Goal: Communication & Community: Answer question/provide support

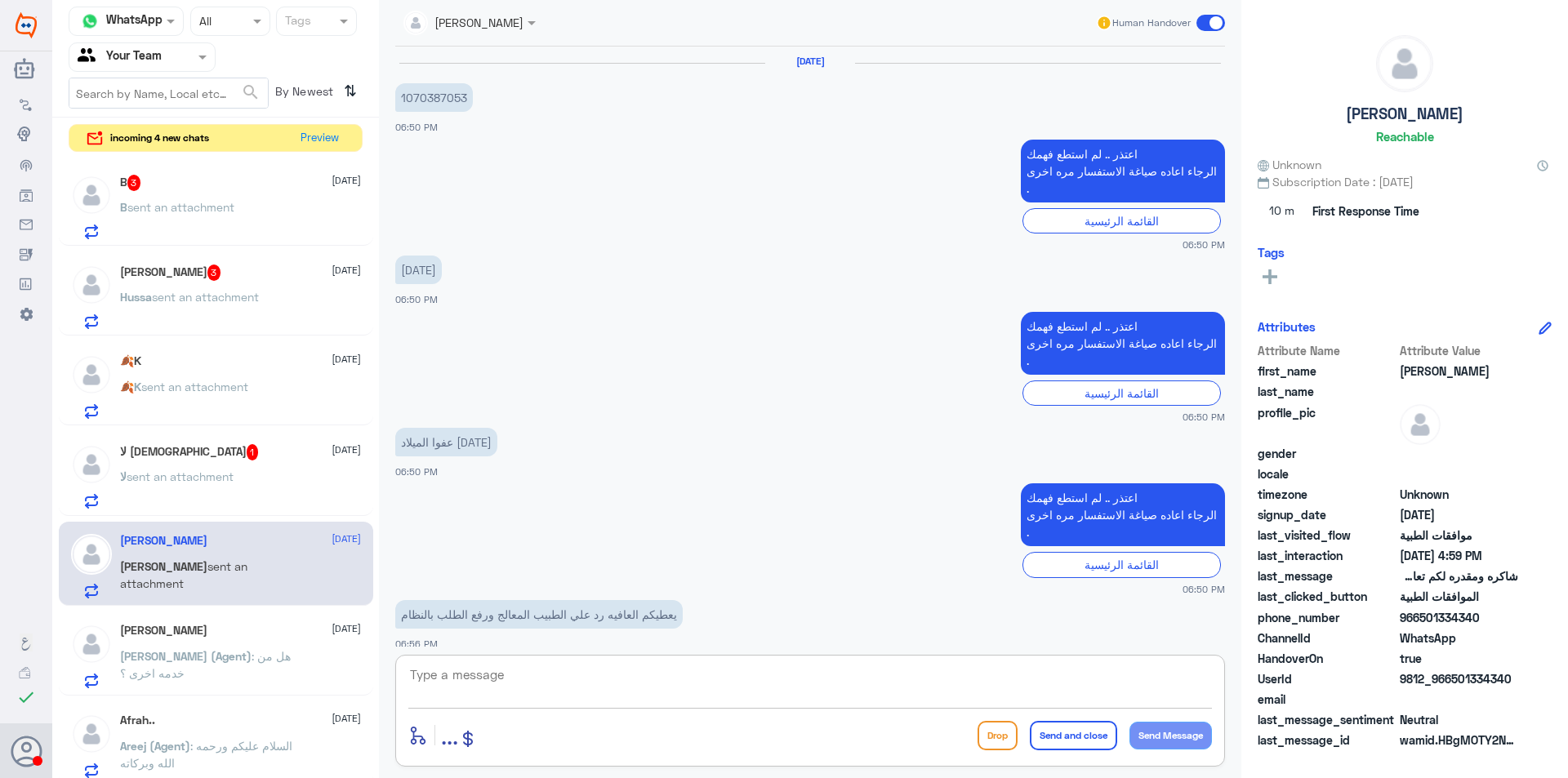
scroll to position [1794, 0]
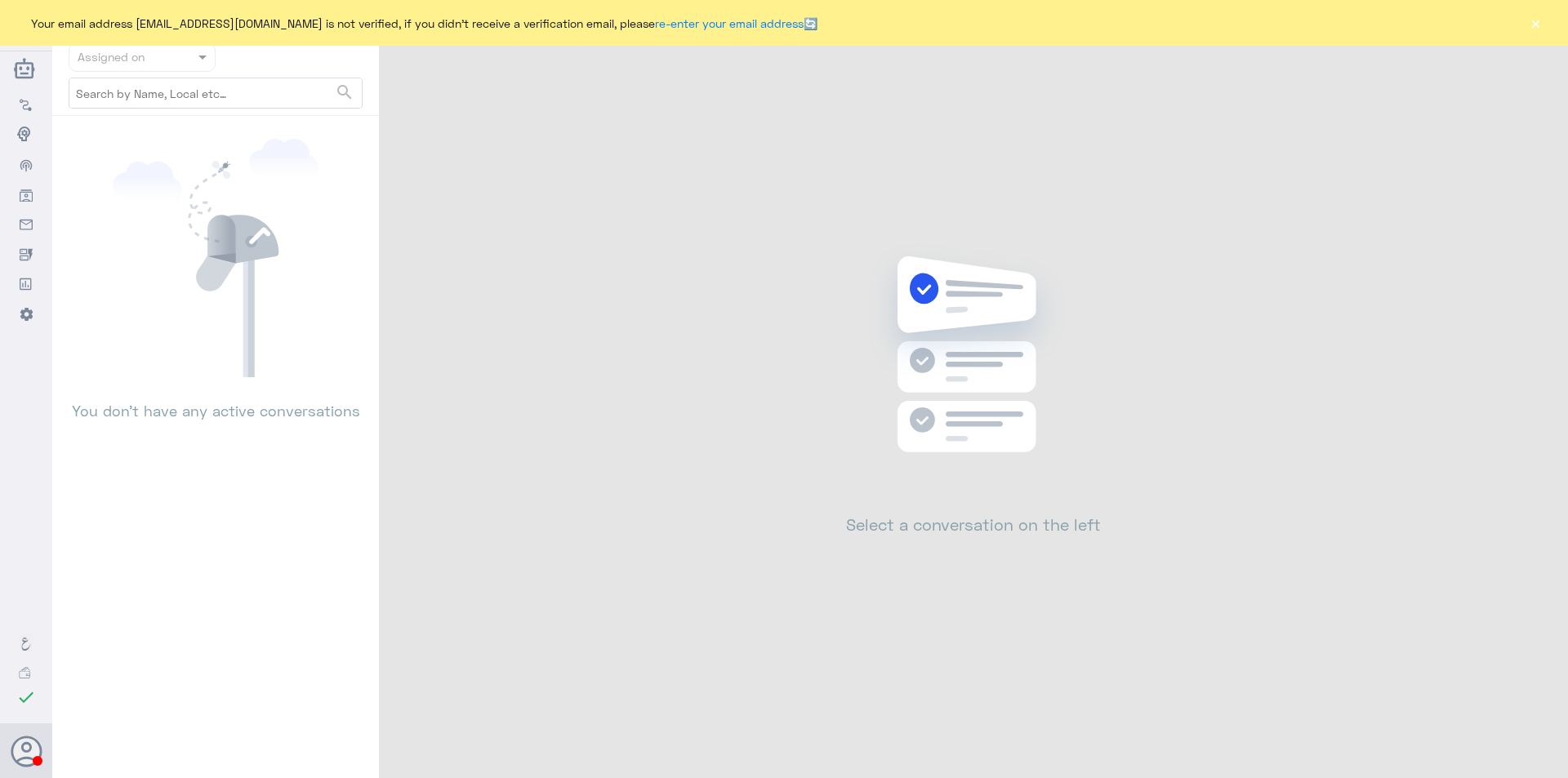
drag, startPoint x: 1534, startPoint y: 23, endPoint x: 1501, endPoint y: 33, distance: 34.5
click at [1534, 23] on button "×" at bounding box center [1535, 23] width 16 height 16
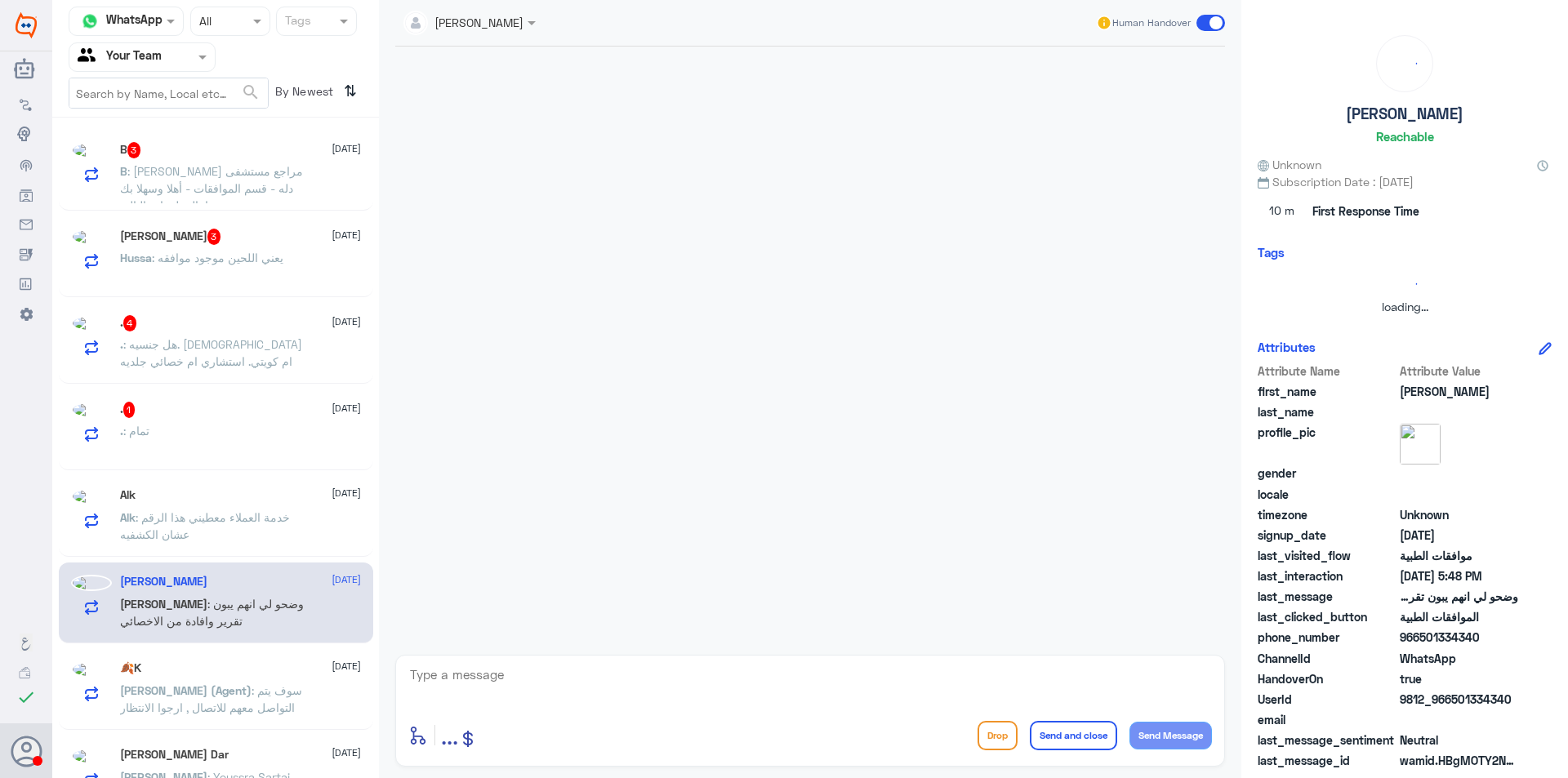
click at [191, 55] on div at bounding box center [142, 56] width 146 height 19
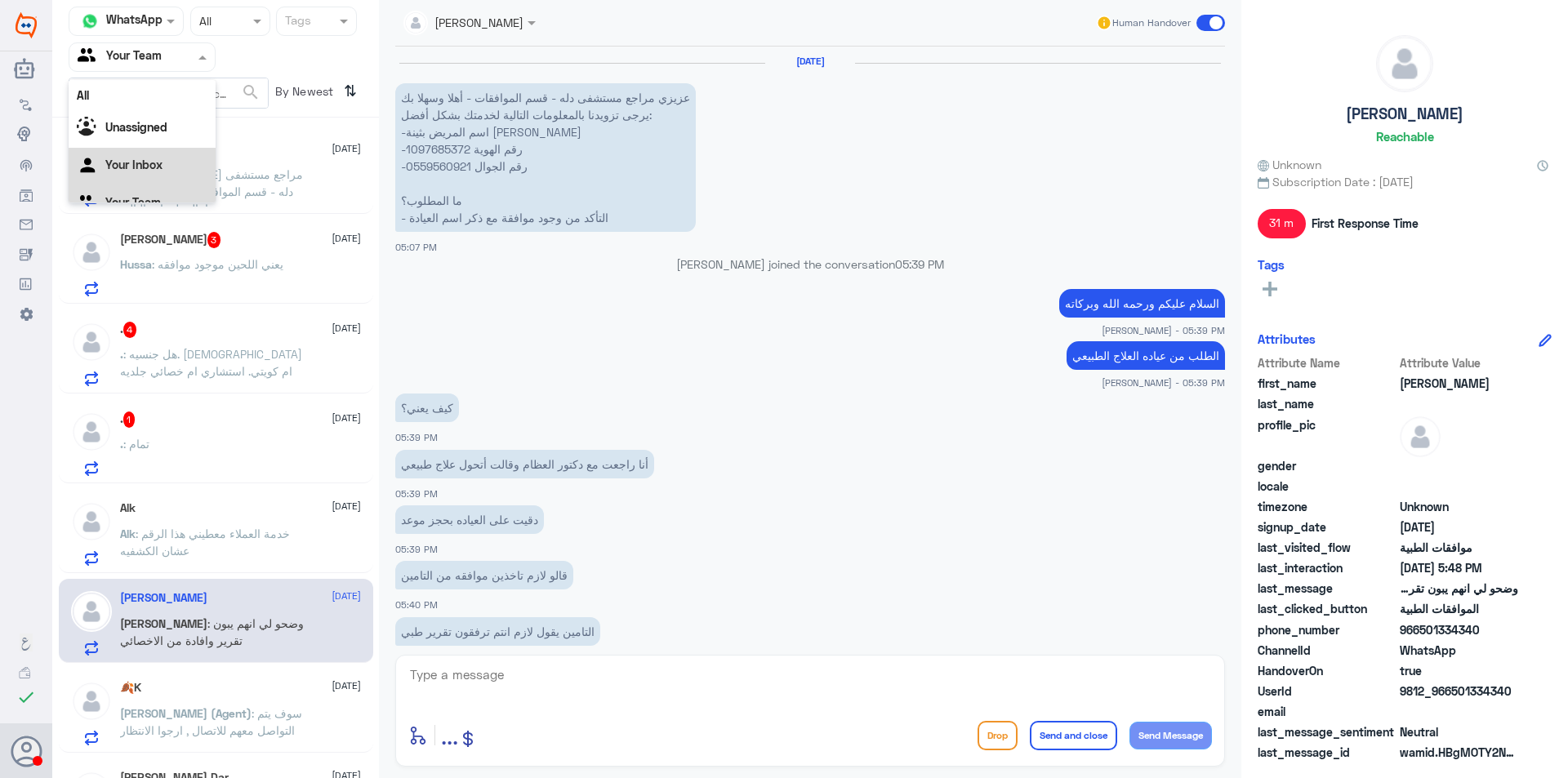
scroll to position [1228, 0]
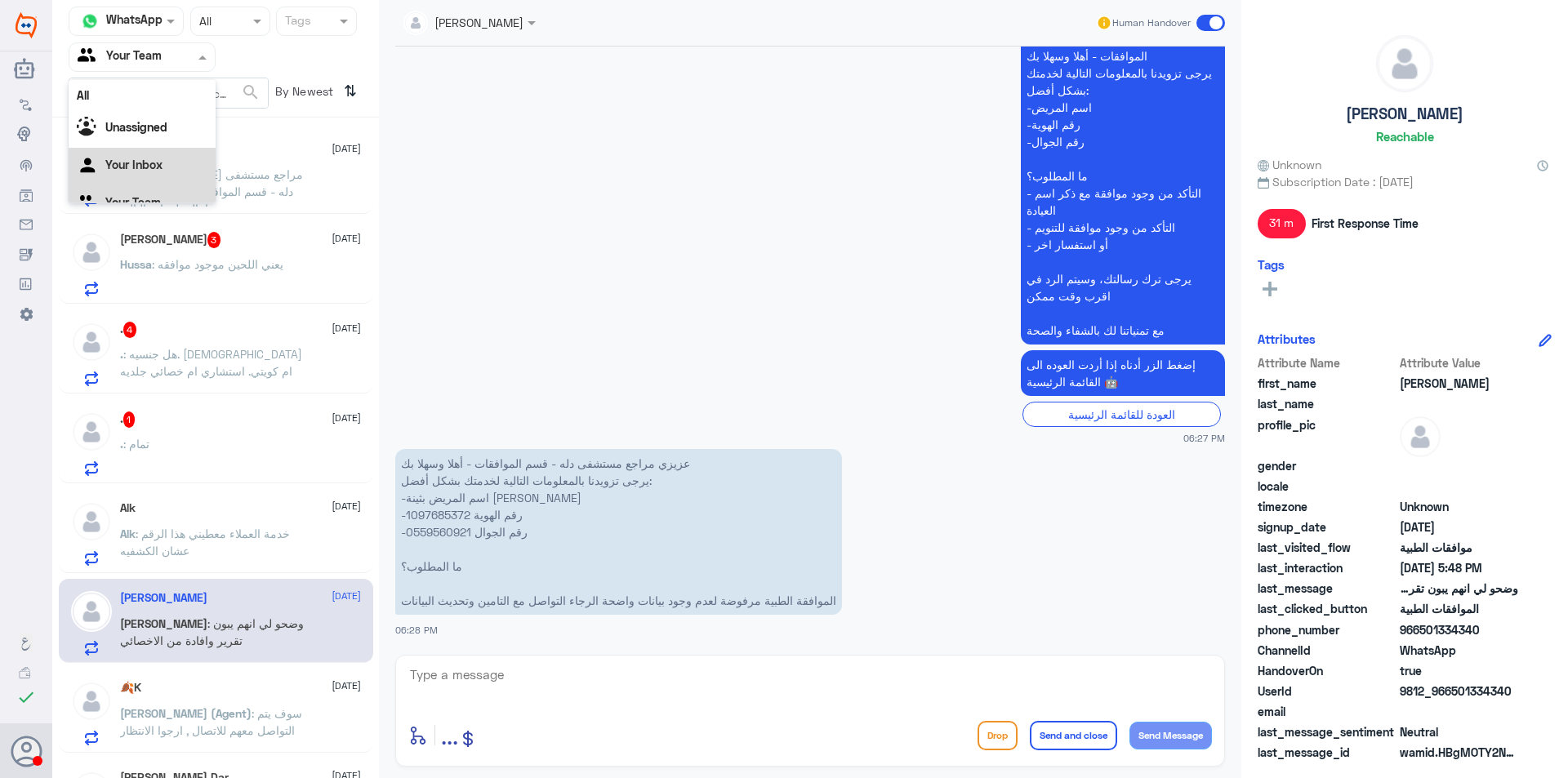
click at [159, 169] on Inbox "Your Inbox" at bounding box center [134, 164] width 57 height 14
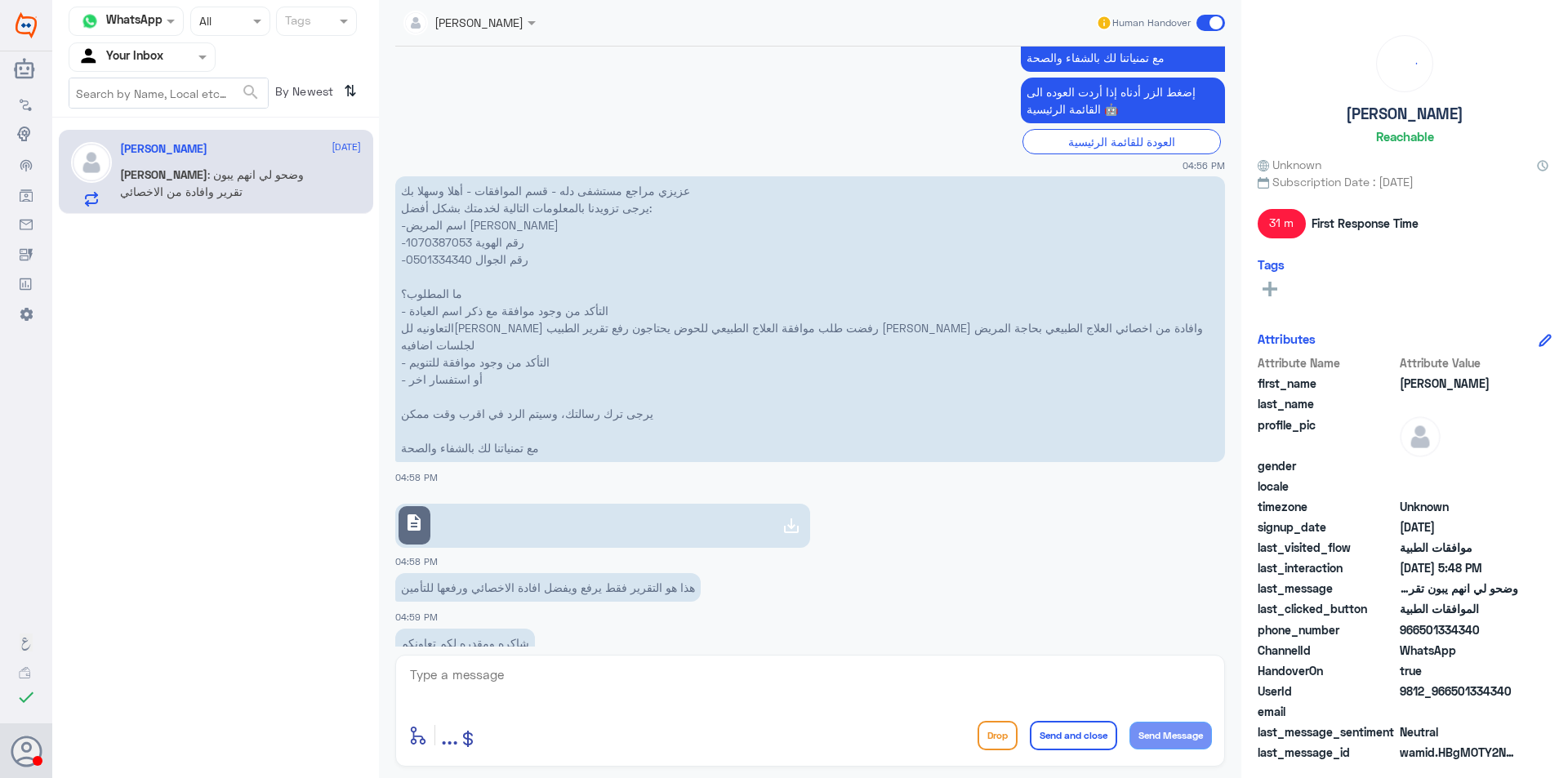
scroll to position [951, 0]
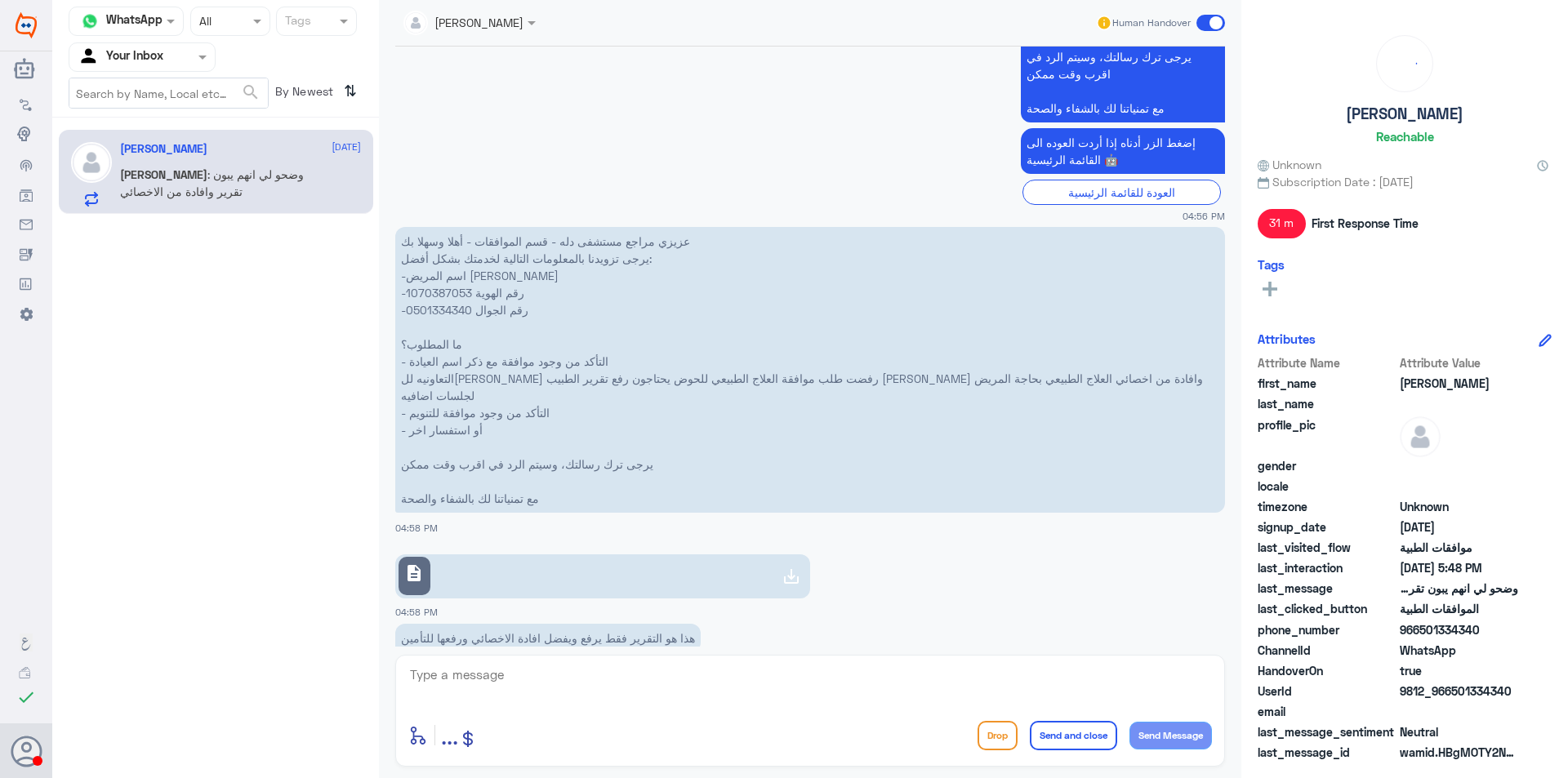
click at [444, 292] on p "عزيزي مراجع مستشفى دله - قسم الموافقات - أهلا وسهلا بك يرجى تزويدنا بالمعلومات …" at bounding box center [810, 370] width 830 height 286
copy p "1070387053"
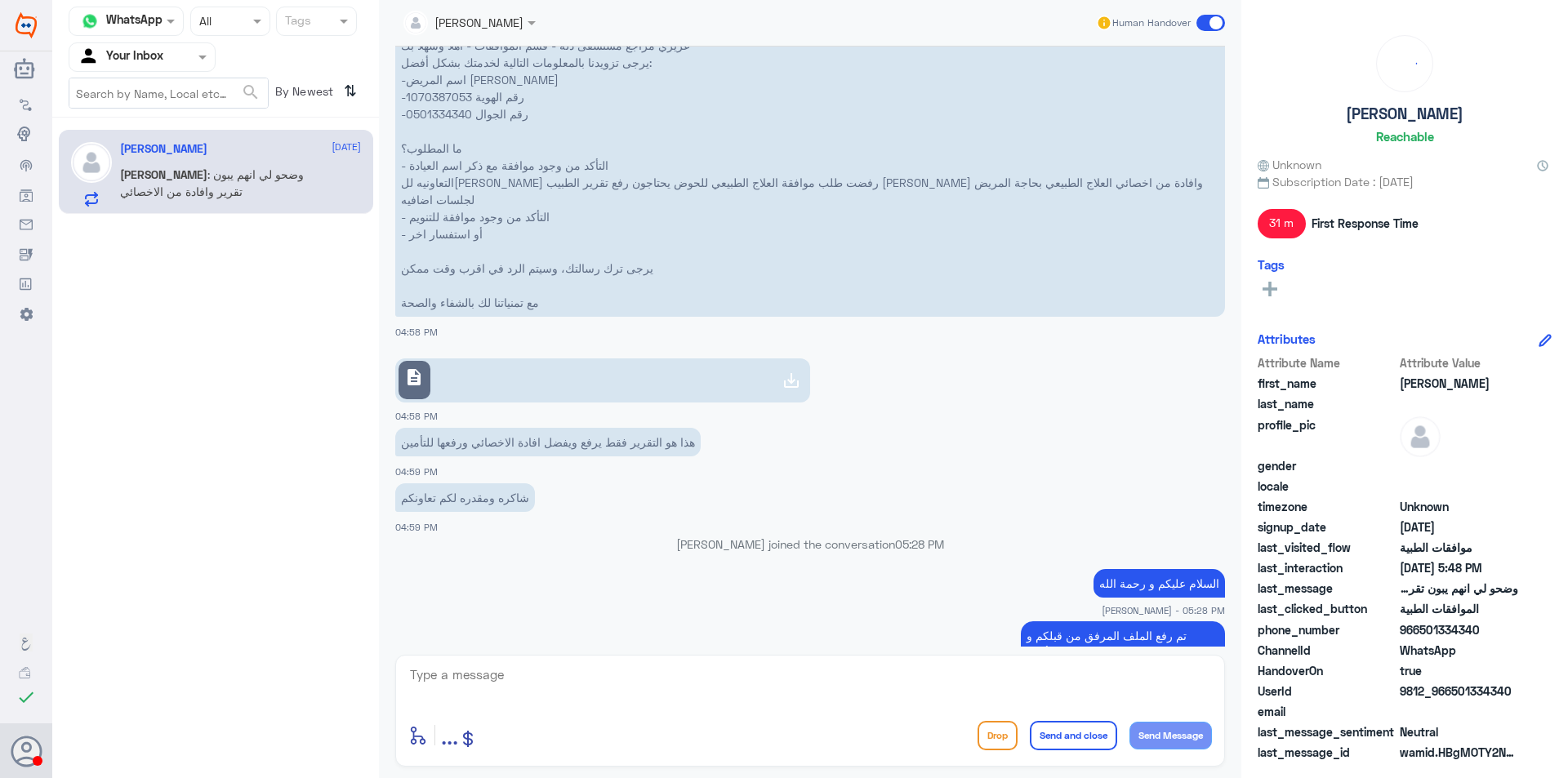
scroll to position [1358, 0]
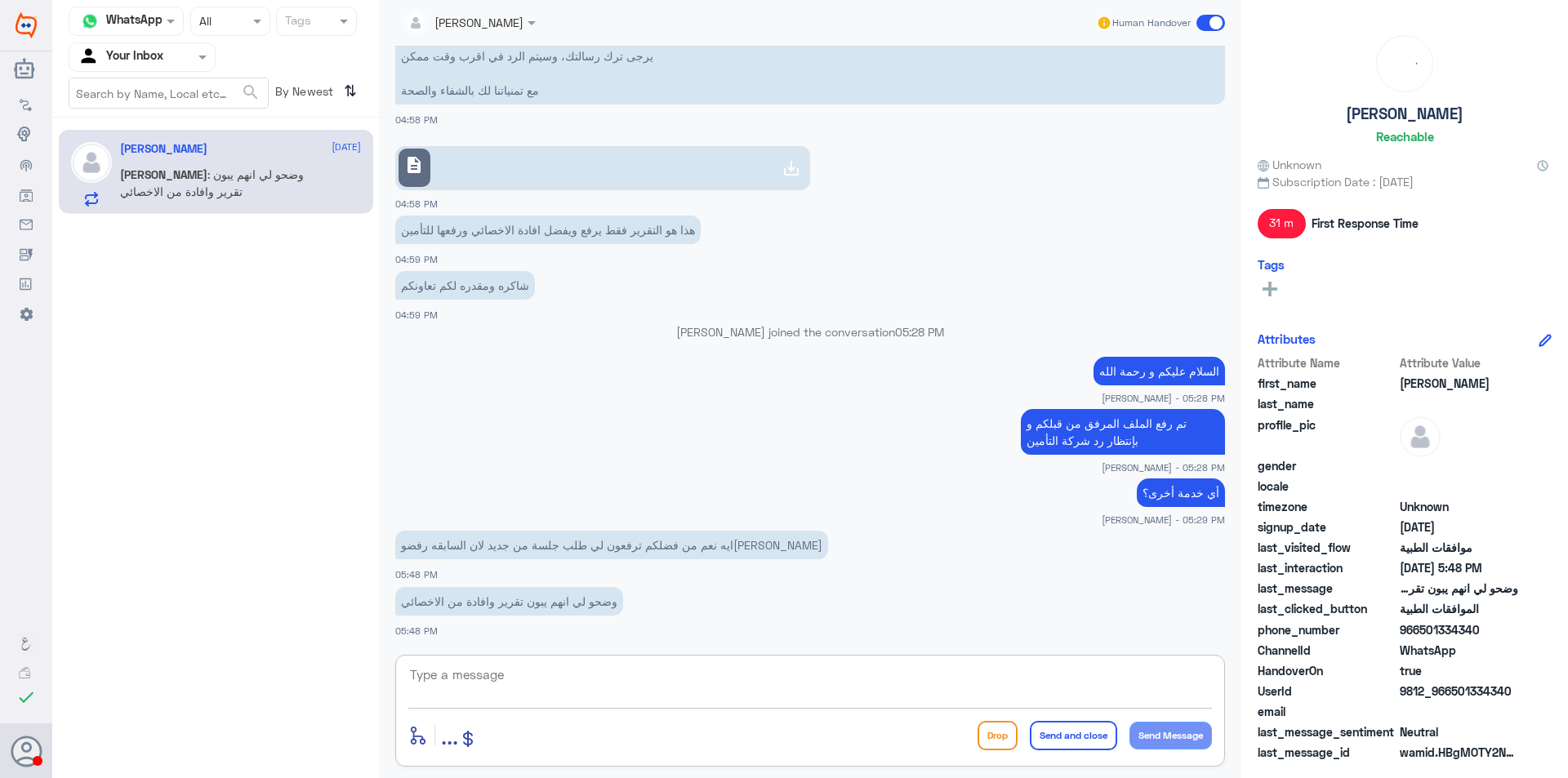
click at [583, 679] on textarea at bounding box center [810, 684] width 803 height 40
type textarea "j"
type textarea "تم رفع جميع التقارير و ووجهة بالرفض"
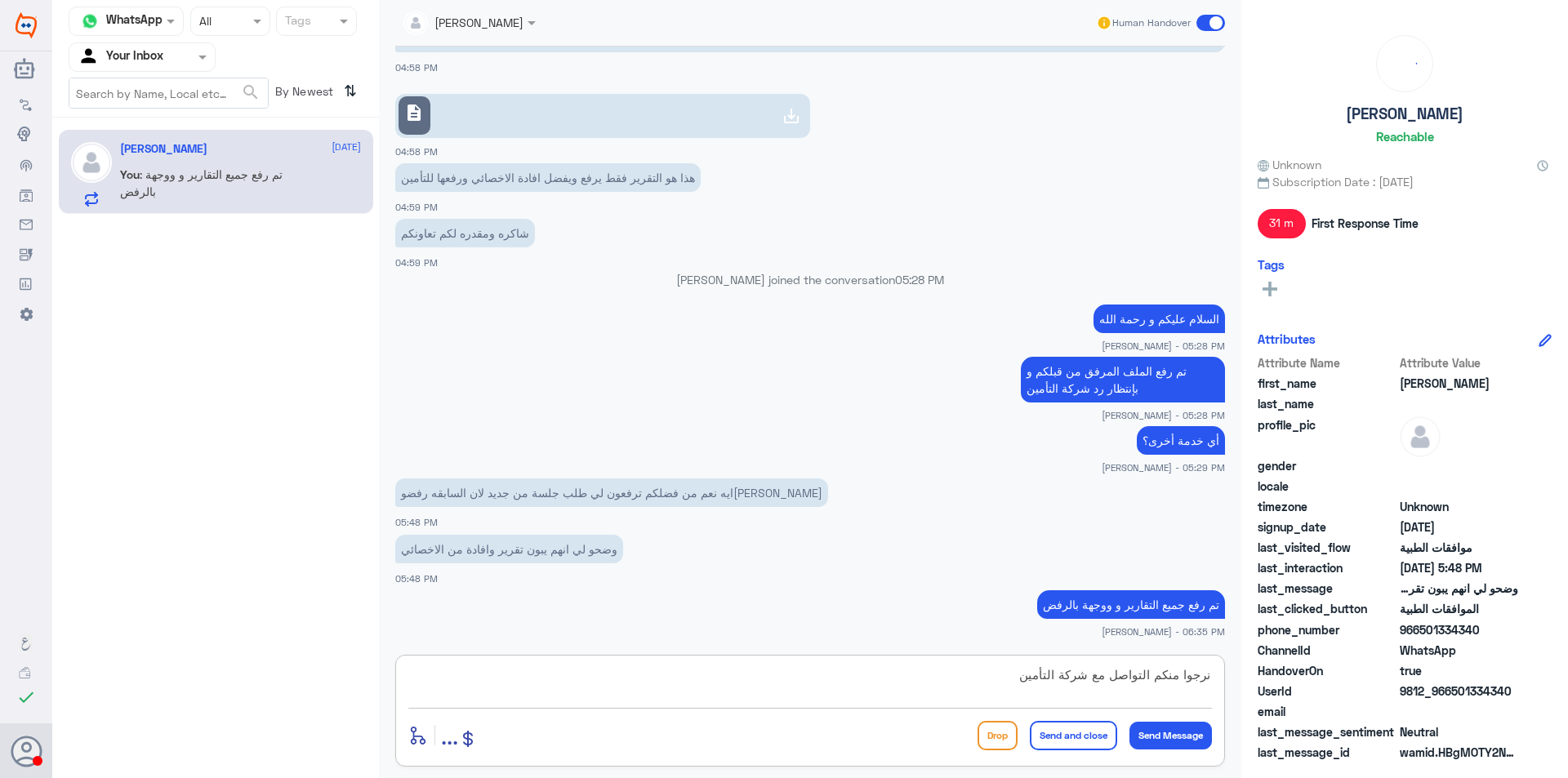
type textarea "نرجوا منكم التواصل مع شركة التأمين"
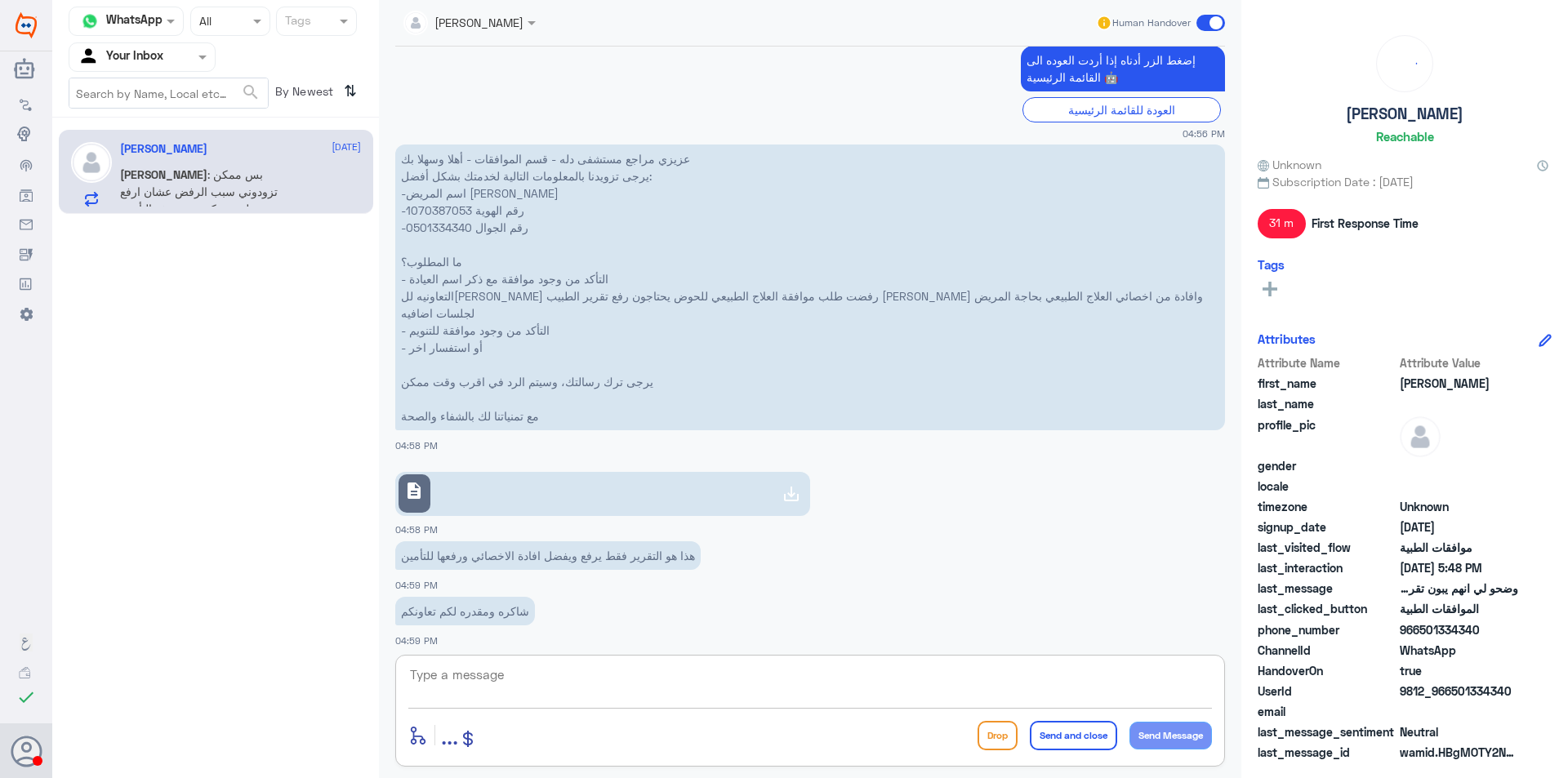
scroll to position [1003, 0]
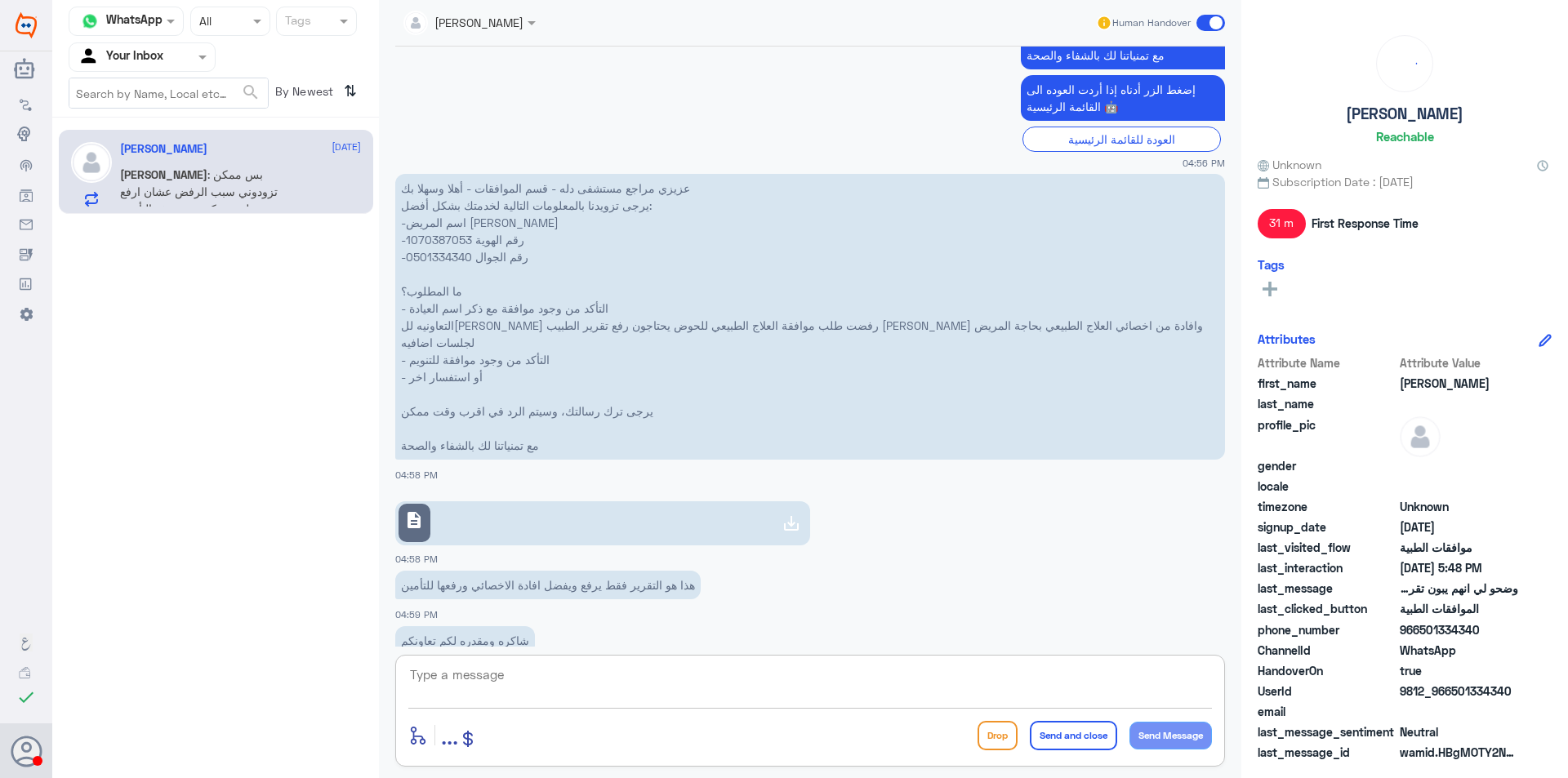
click at [422, 240] on p "عزيزي مراجع مستشفى دله - قسم الموافقات - أهلا وسهلا بك يرجى تزويدنا بالمعلومات …" at bounding box center [810, 316] width 830 height 286
copy p "1070387053"
click at [619, 667] on textarea at bounding box center [810, 684] width 803 height 40
paste textarea "No indication for the requested physiotherapy sessions according to case diagno…"
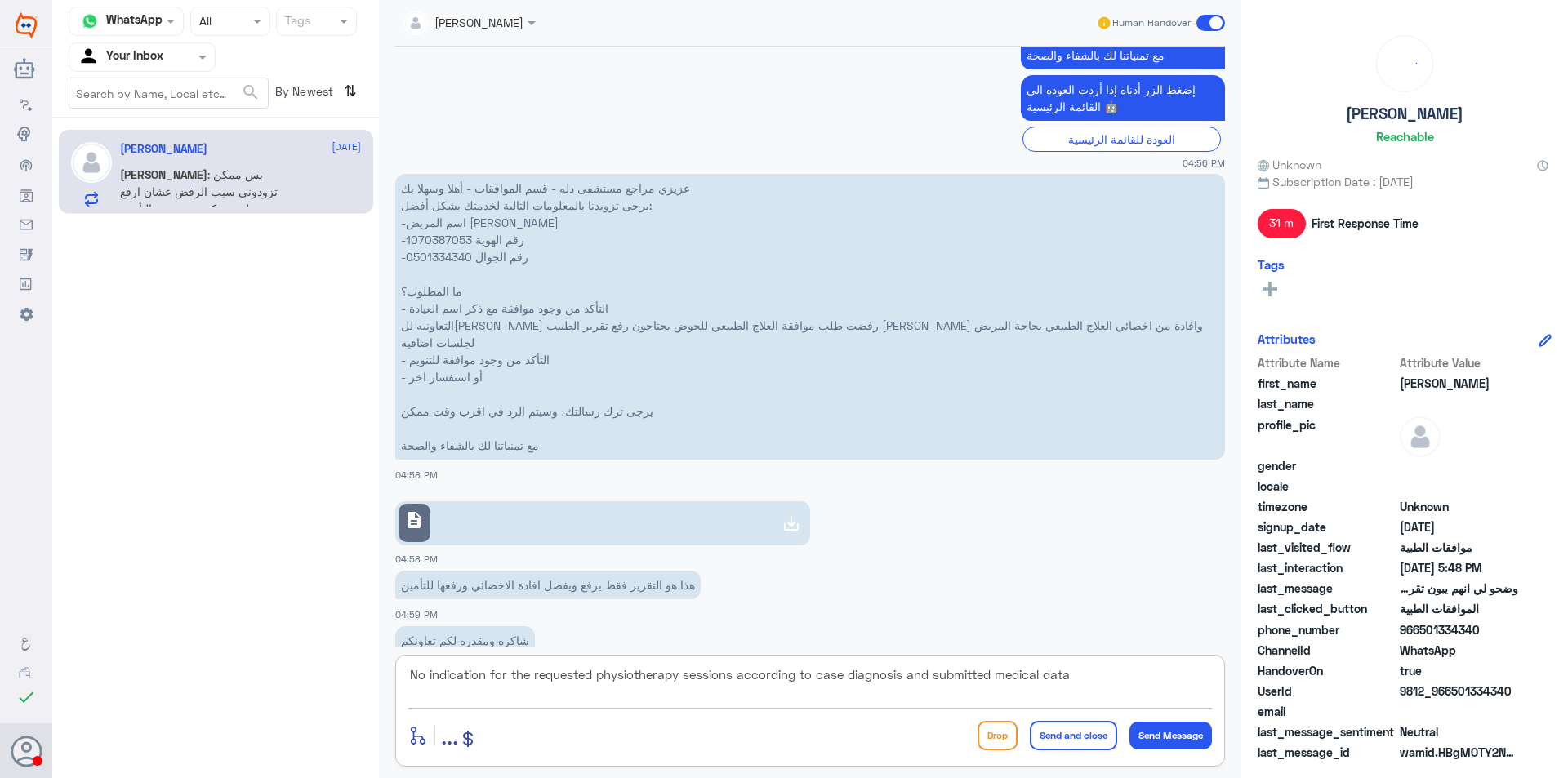
type textarea "No indication for the requested physiotherapy sessions according to case diagno…"
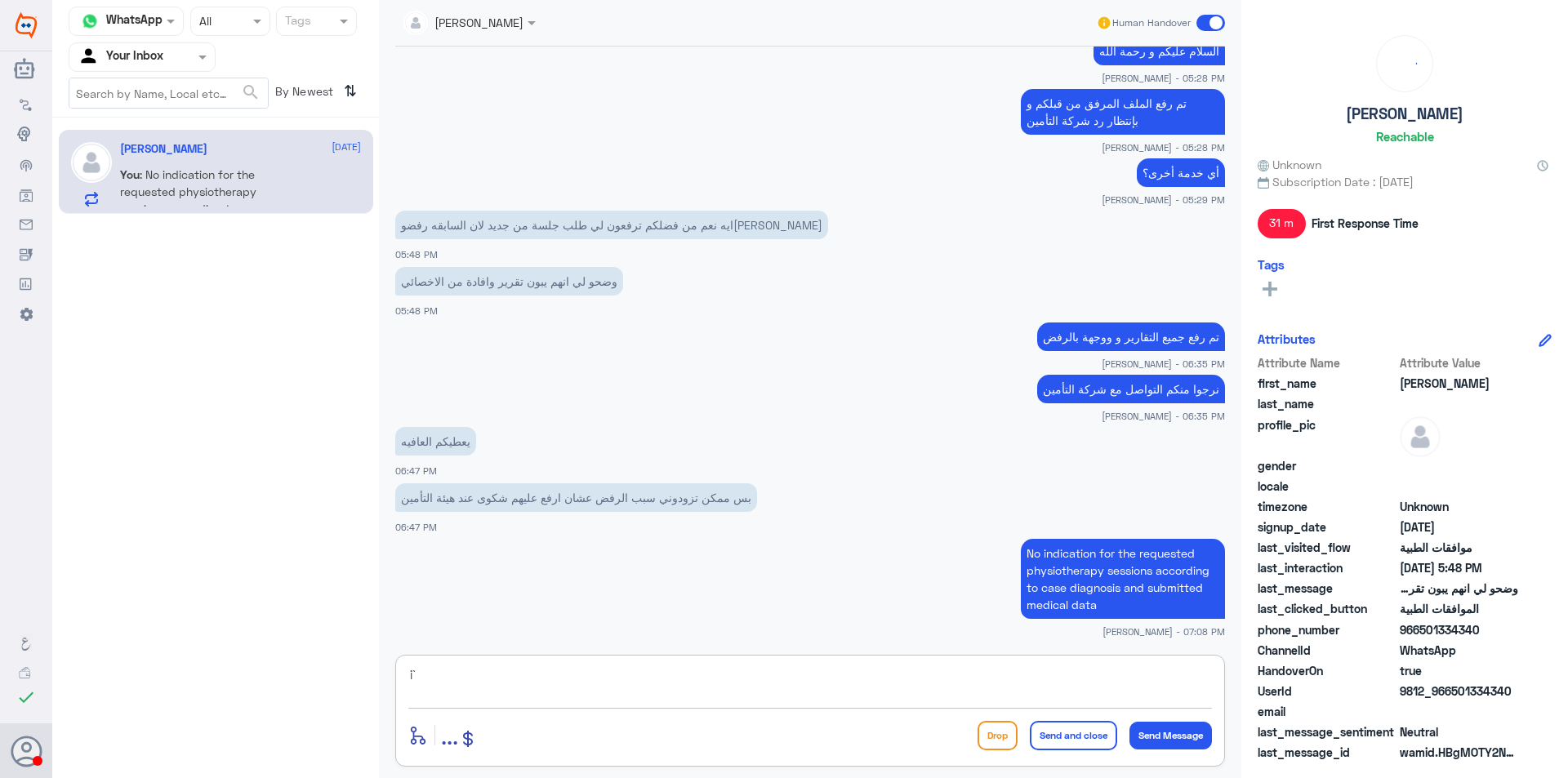
type textarea "i"
type textarea "هذا سبب الرفض"
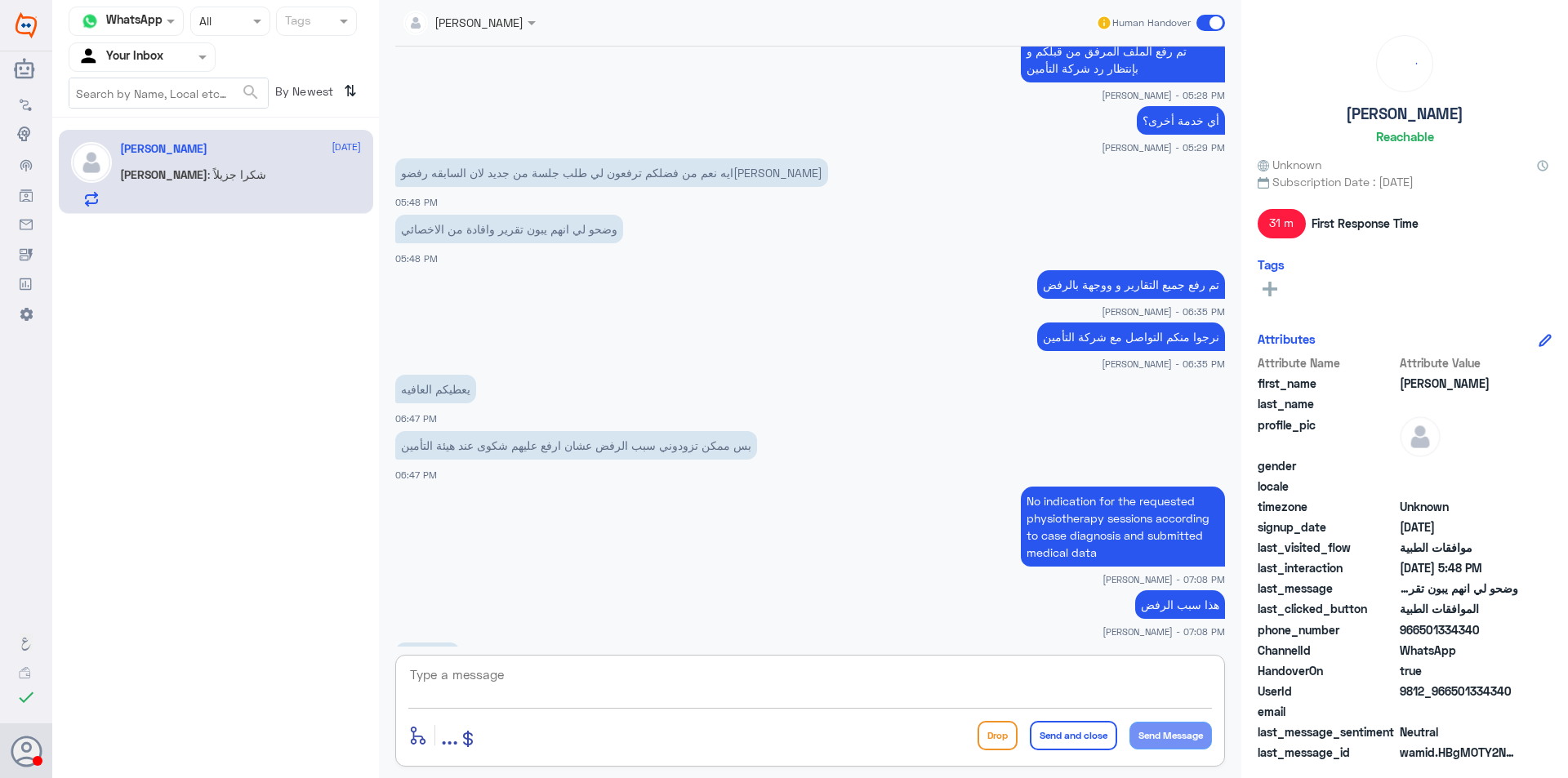
scroll to position [1787, 0]
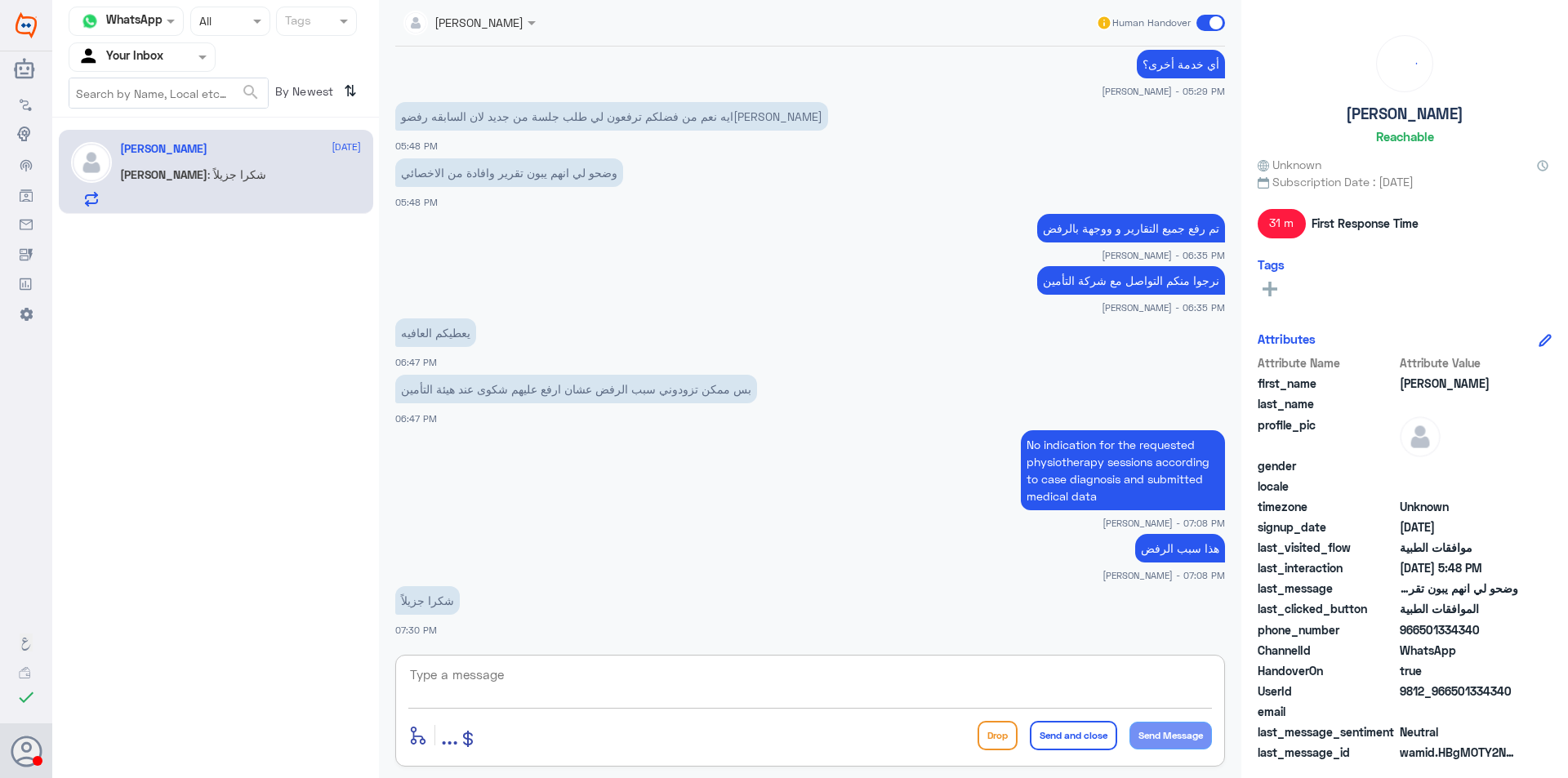
click at [529, 677] on textarea at bounding box center [810, 684] width 803 height 40
type textarea "h"
type textarea "العفو قدامكم العافيه"
click at [1035, 734] on button "Send and close" at bounding box center [1073, 736] width 88 height 30
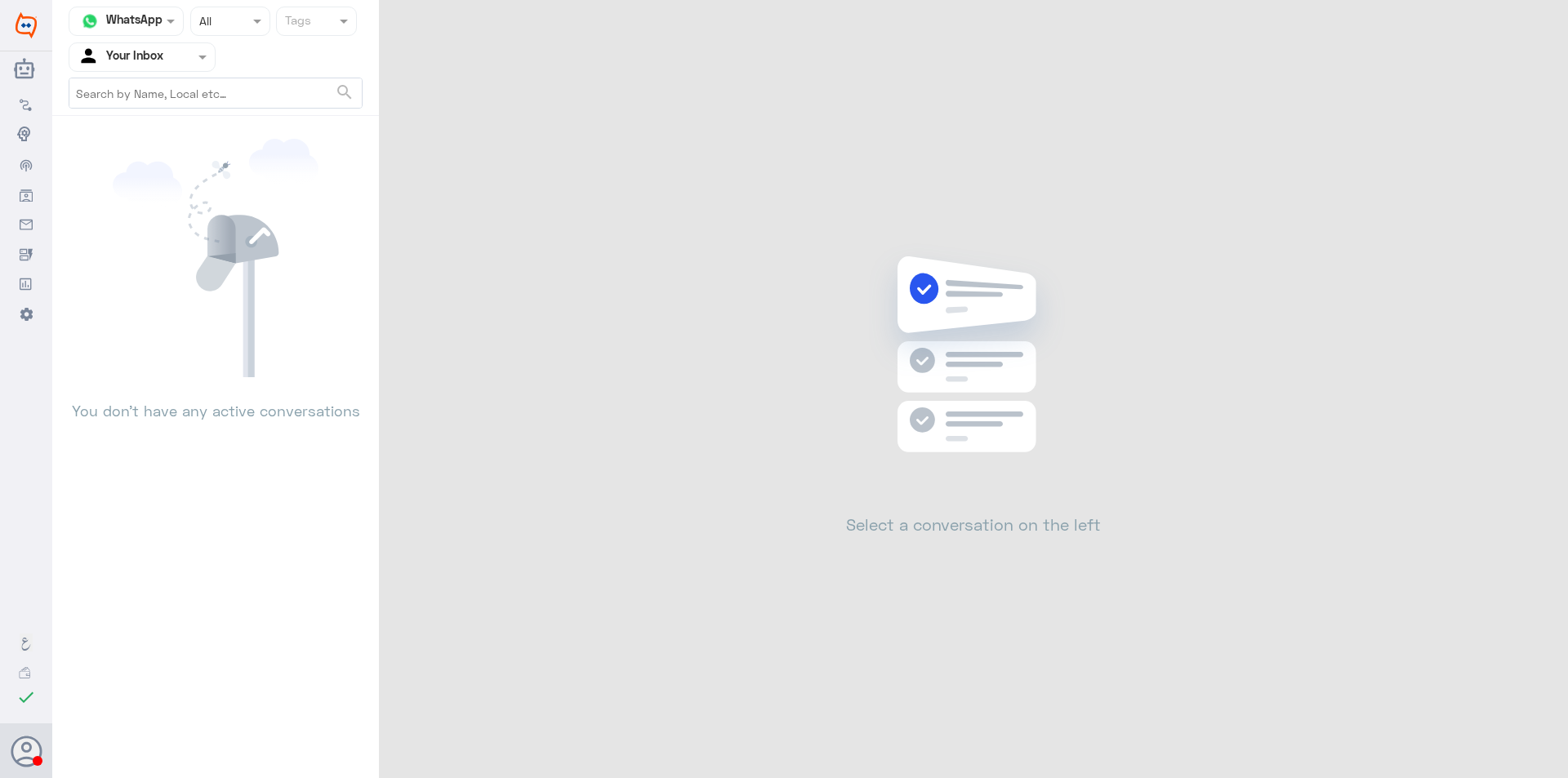
click at [184, 55] on div at bounding box center [142, 56] width 146 height 19
click at [156, 174] on Team "Your Team" at bounding box center [133, 181] width 55 height 14
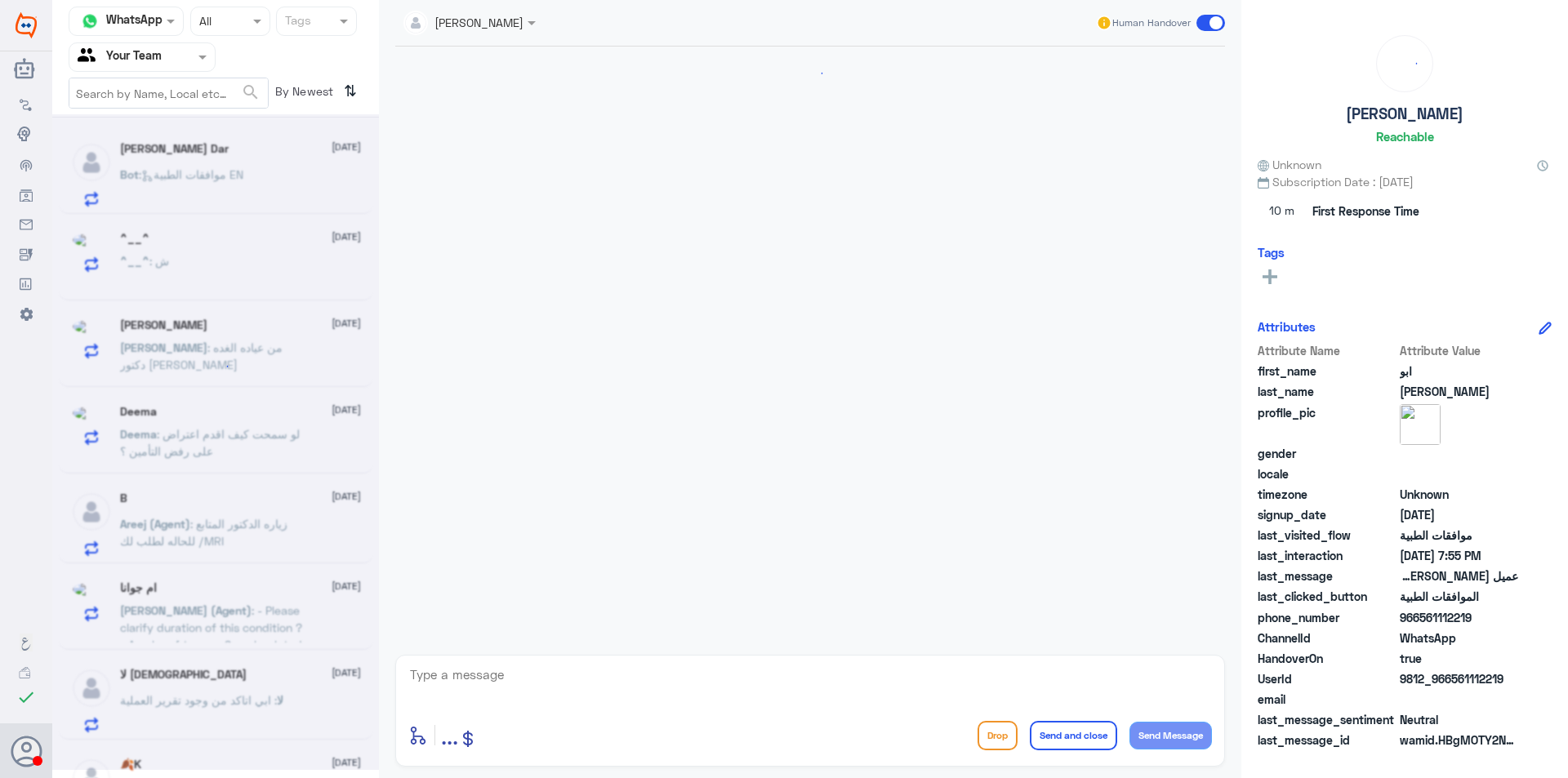
scroll to position [492, 0]
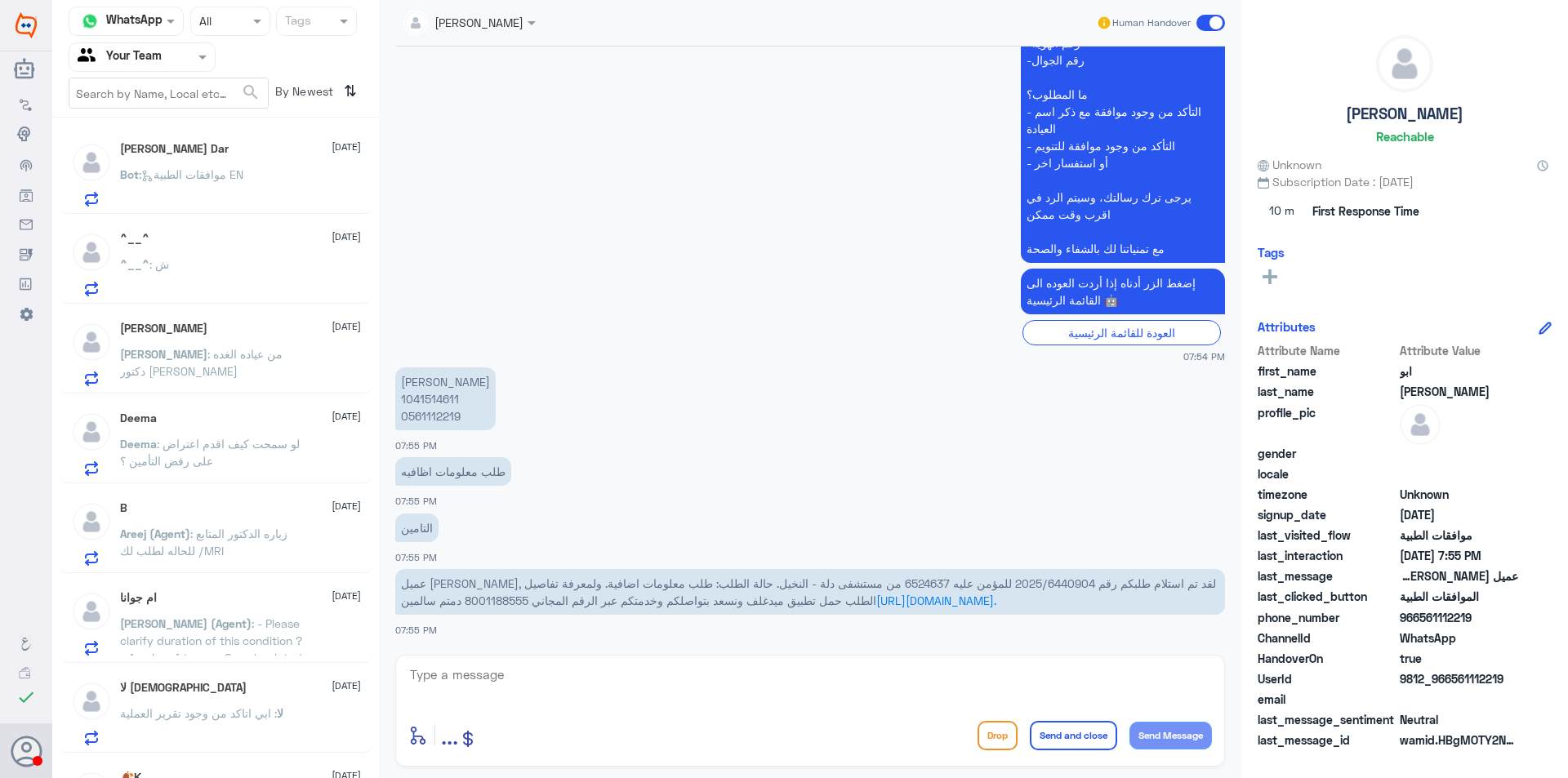
click at [183, 286] on div "^__^ : ش" at bounding box center [240, 277] width 241 height 37
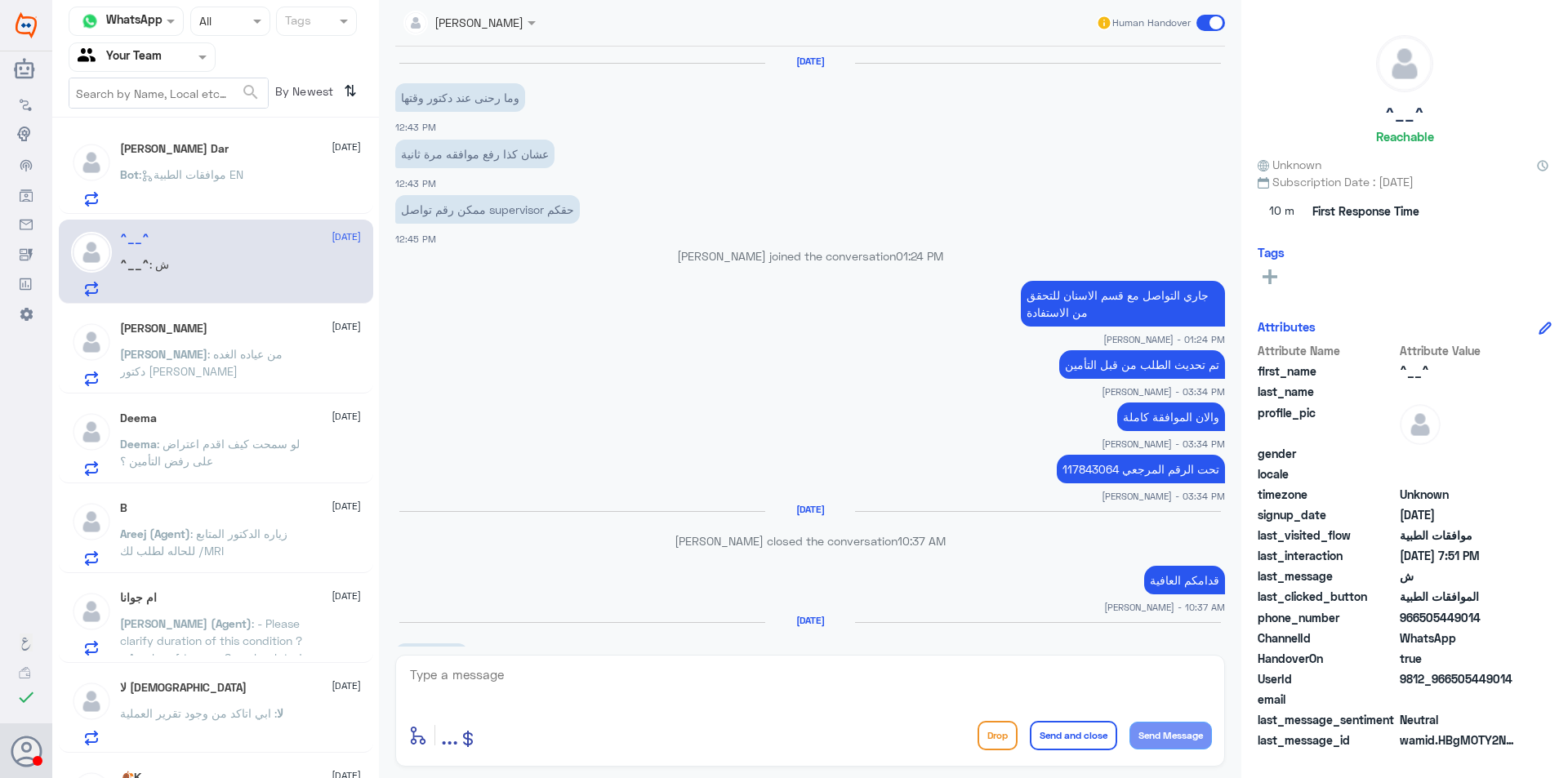
scroll to position [1495, 0]
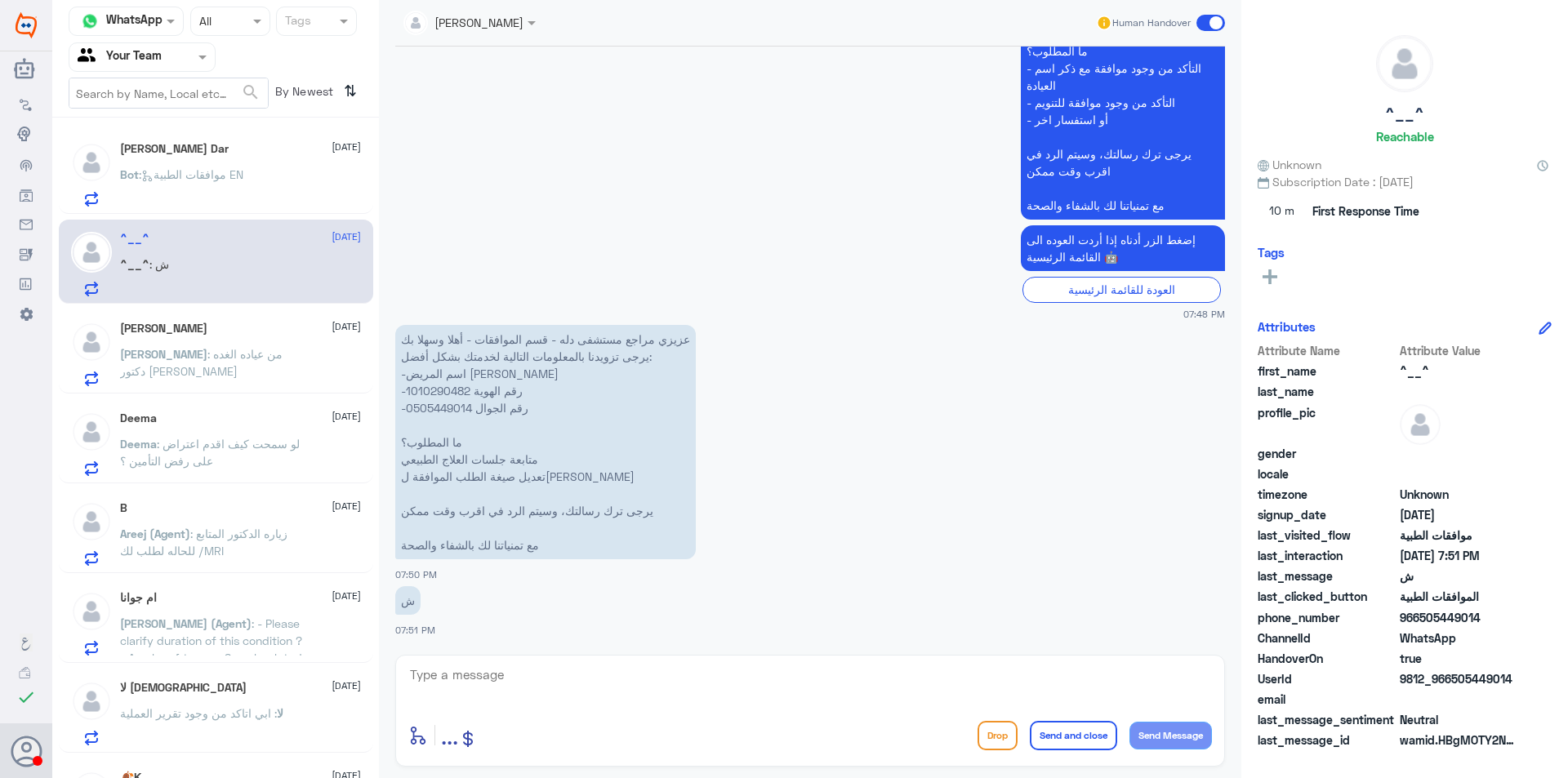
click at [453, 393] on p "عزيزي مراجع مستشفى دله - قسم الموافقات - أهلا وسهلا بك يرجى تزويدنا بالمعلومات …" at bounding box center [545, 442] width 300 height 234
copy p "1010290482"
click at [579, 682] on textarea at bounding box center [810, 684] width 803 height 40
type textarea "ا"
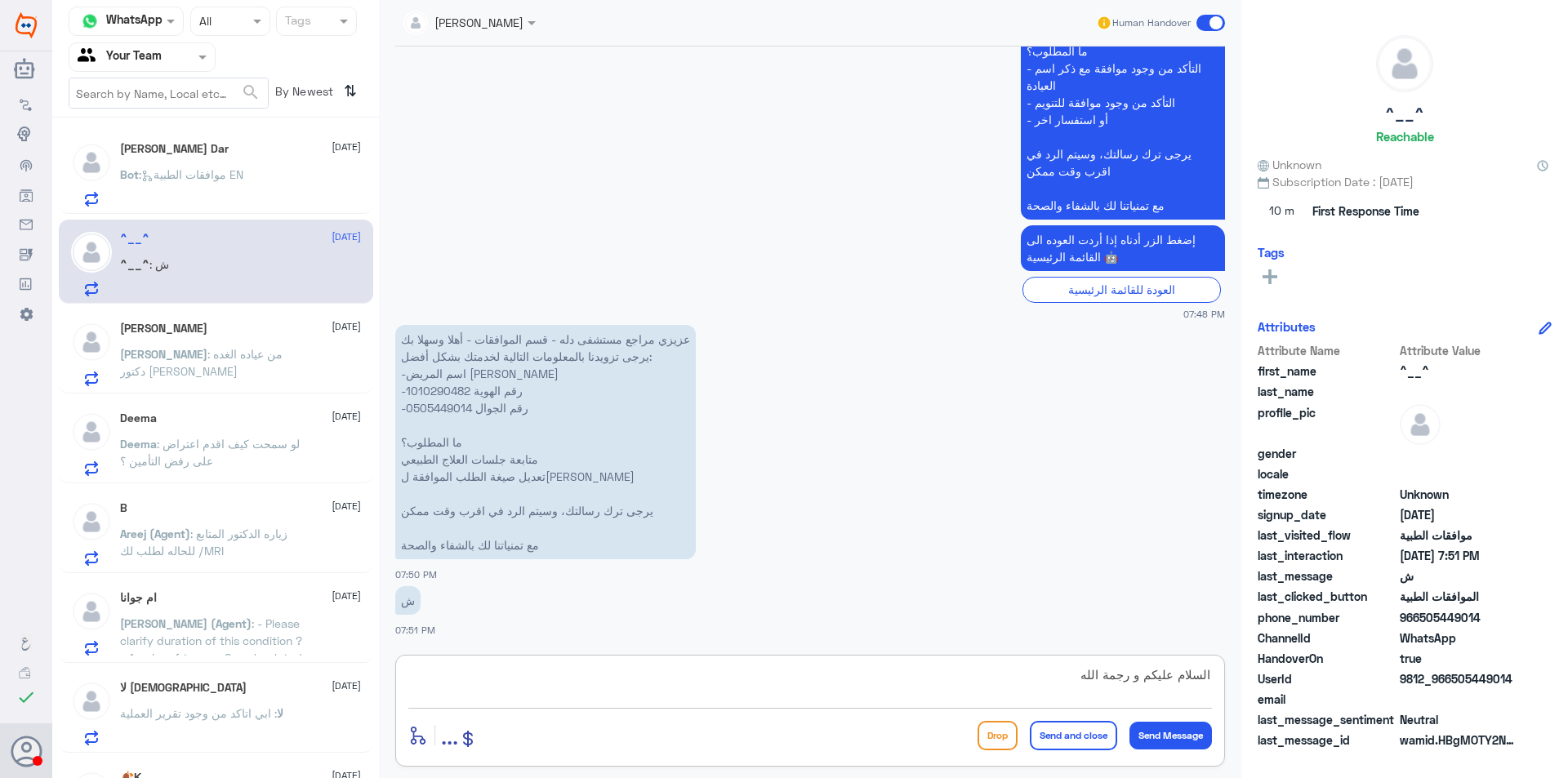
type textarea "السلام عليكم و رجمة الله"
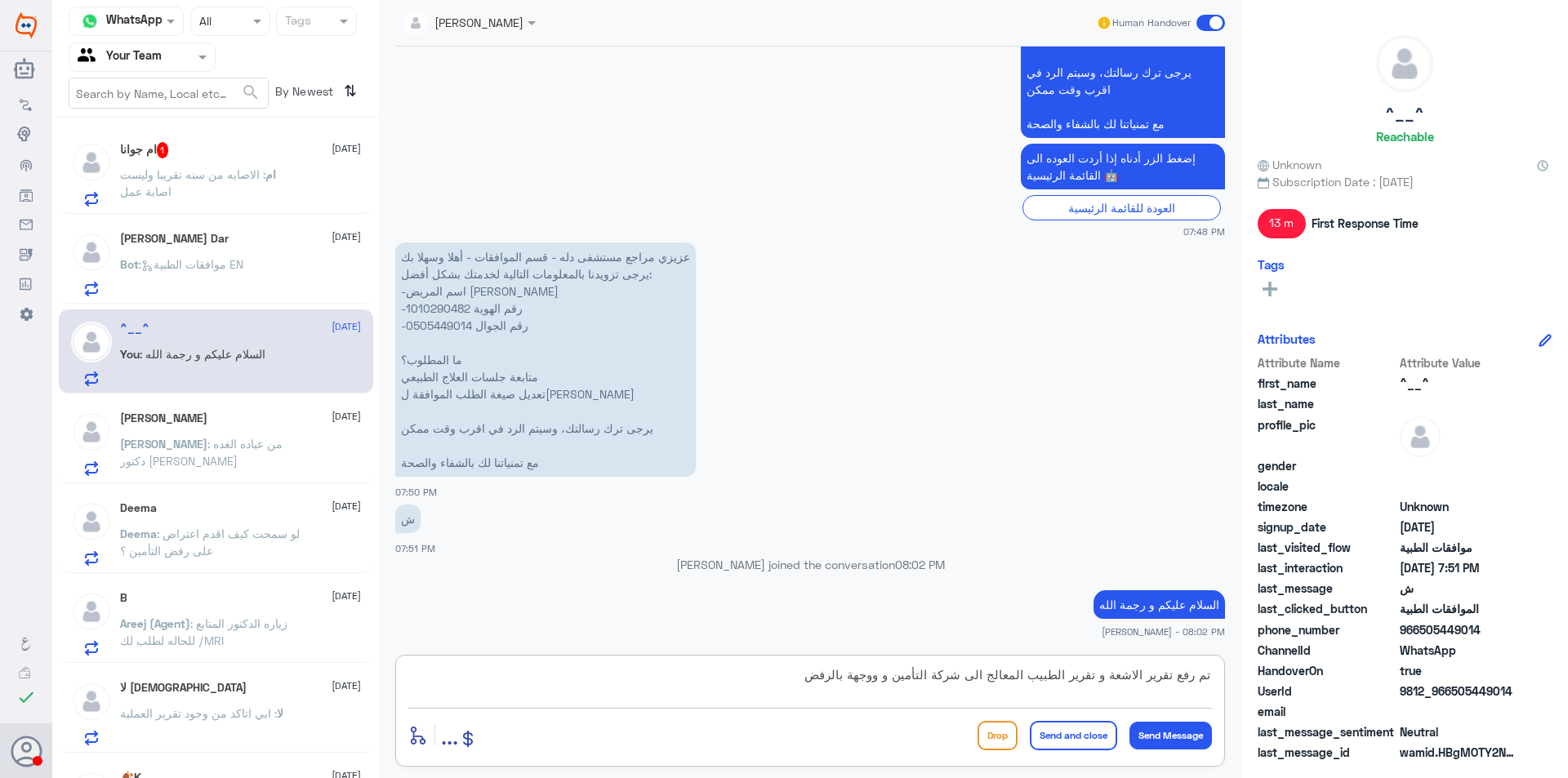
type textarea "تم رفع تقرير الاشعة و تقرير الطبيب المعالج الى شركة التأمين و ووجهة بالرفض"
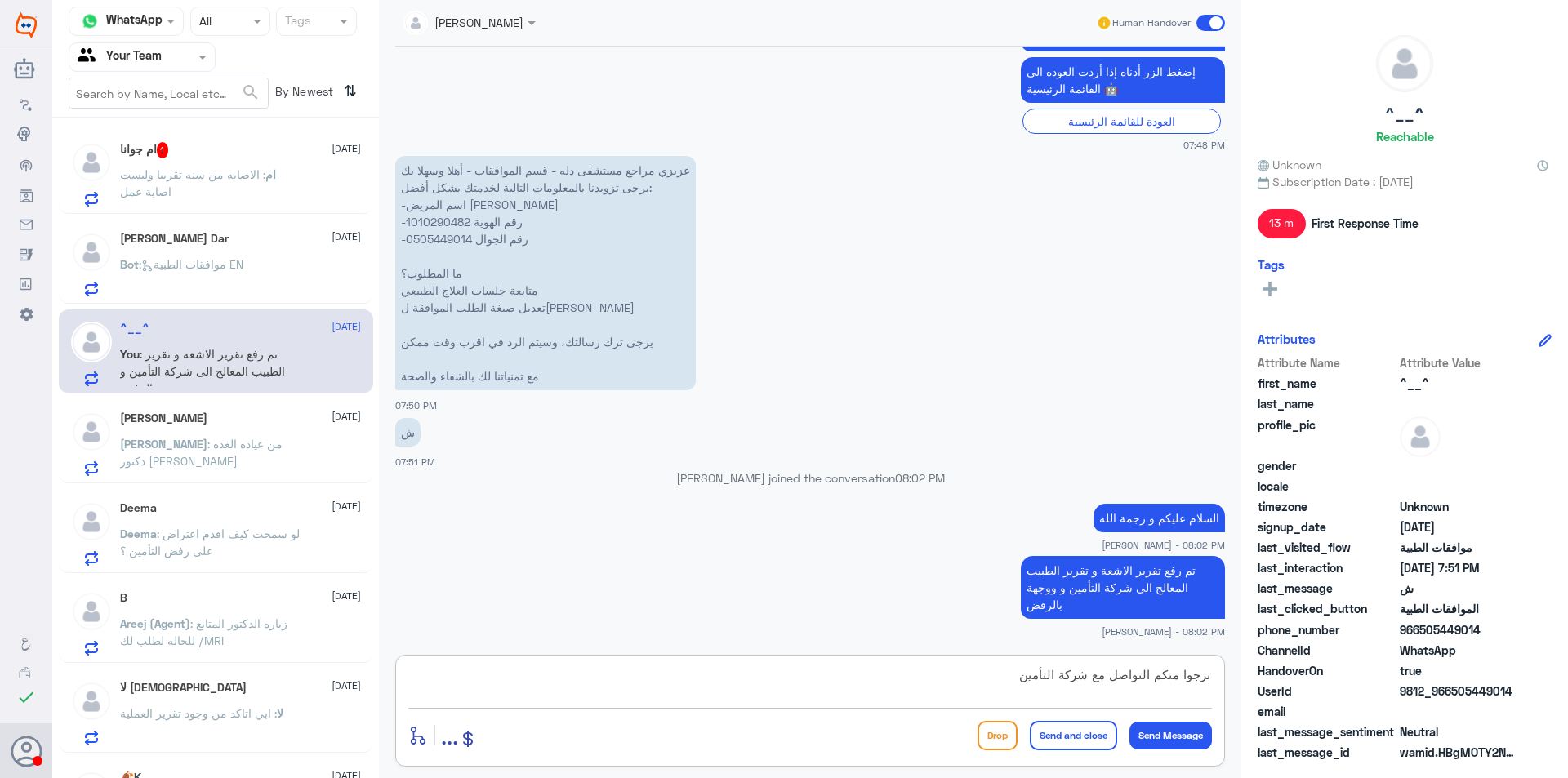
type textarea "نرجوا منكم التواصل مع شركة التأمين"
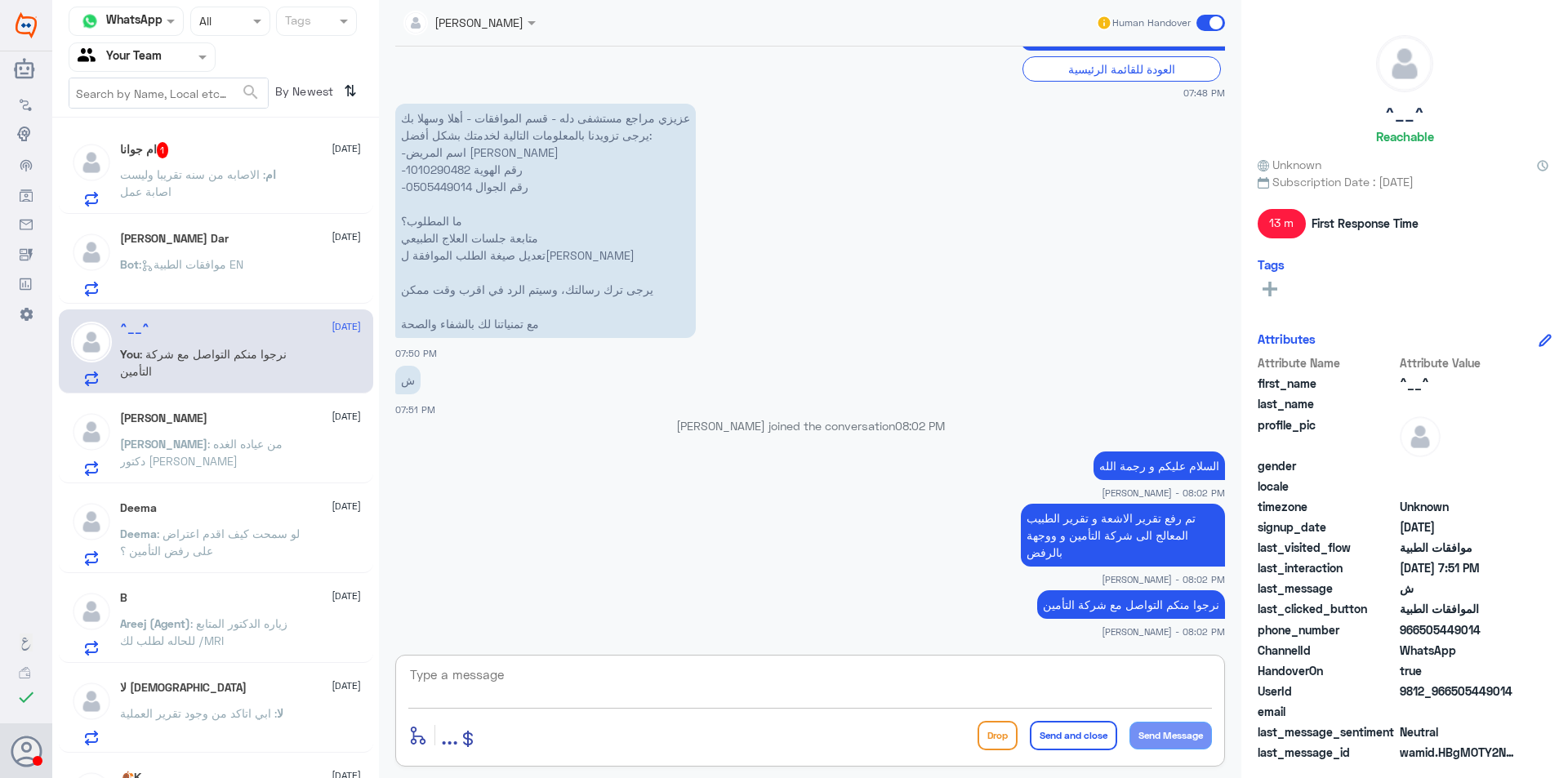
click at [699, 676] on textarea at bounding box center [810, 684] width 803 height 40
click at [239, 184] on p "ام : الاصابه من سنه تقريبا وليست اصابة عمل" at bounding box center [211, 185] width 183 height 41
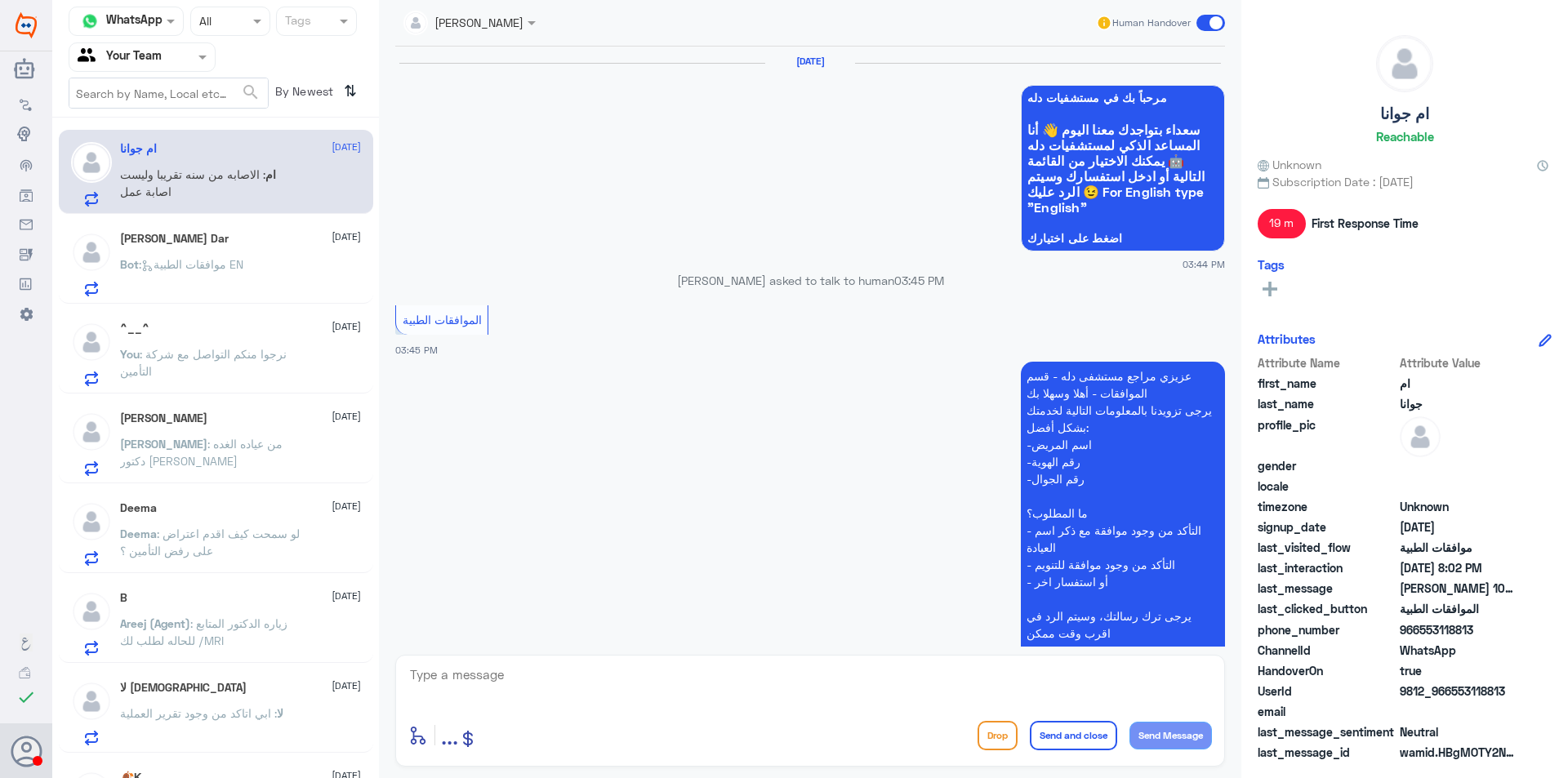
scroll to position [1569, 0]
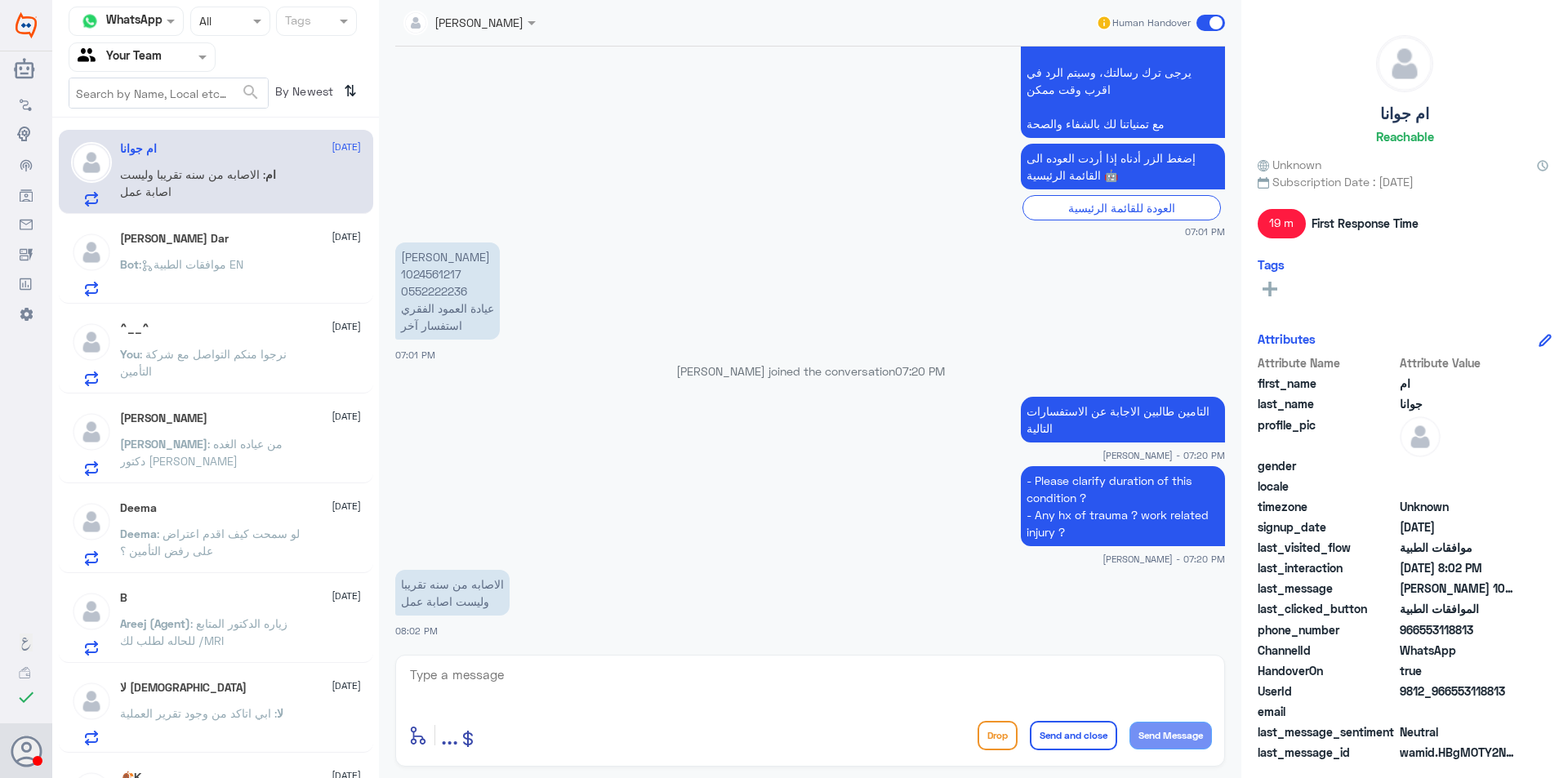
click at [181, 237] on h5 "[PERSON_NAME] Dar" at bounding box center [174, 239] width 108 height 14
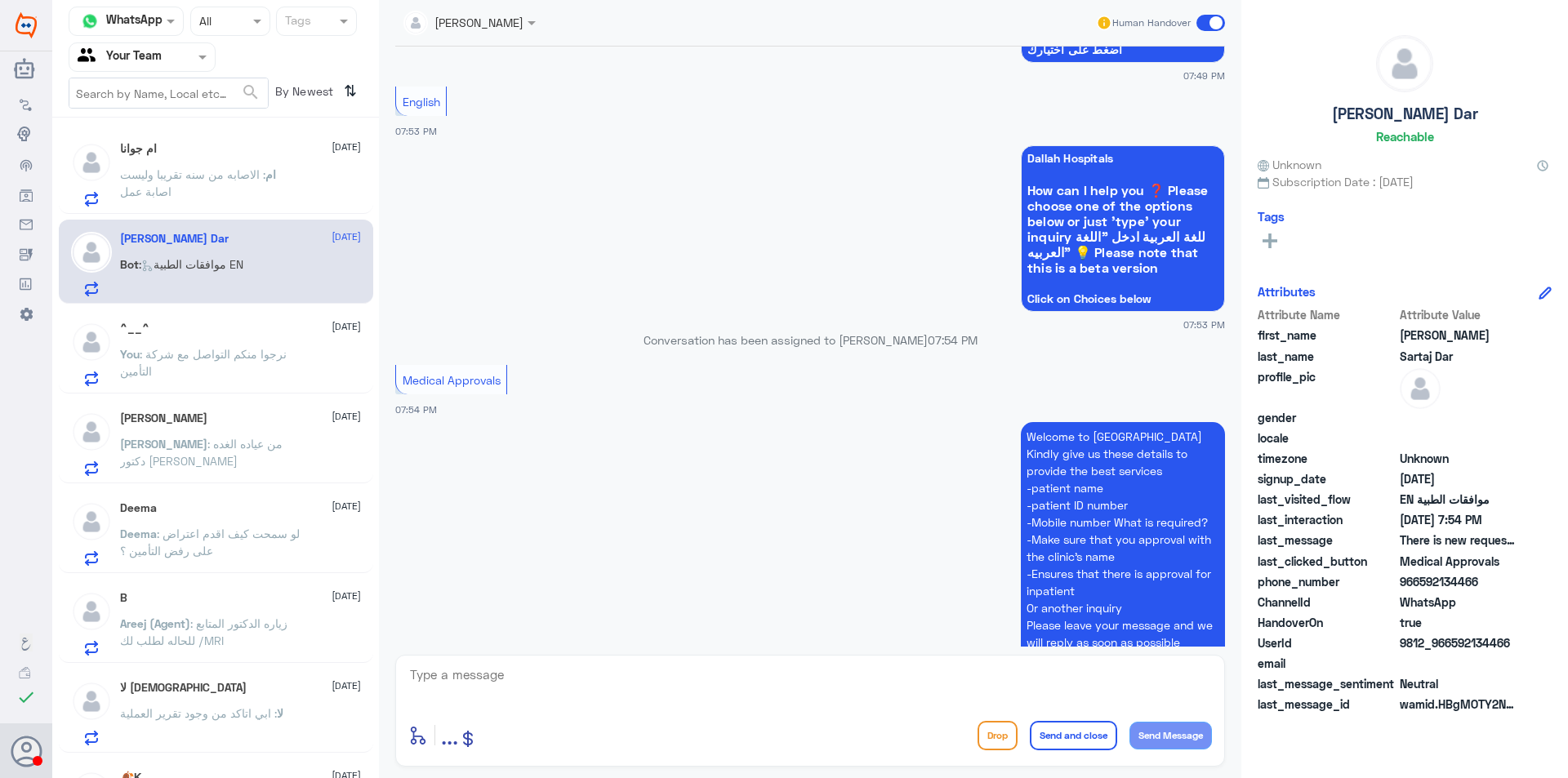
scroll to position [1406, 0]
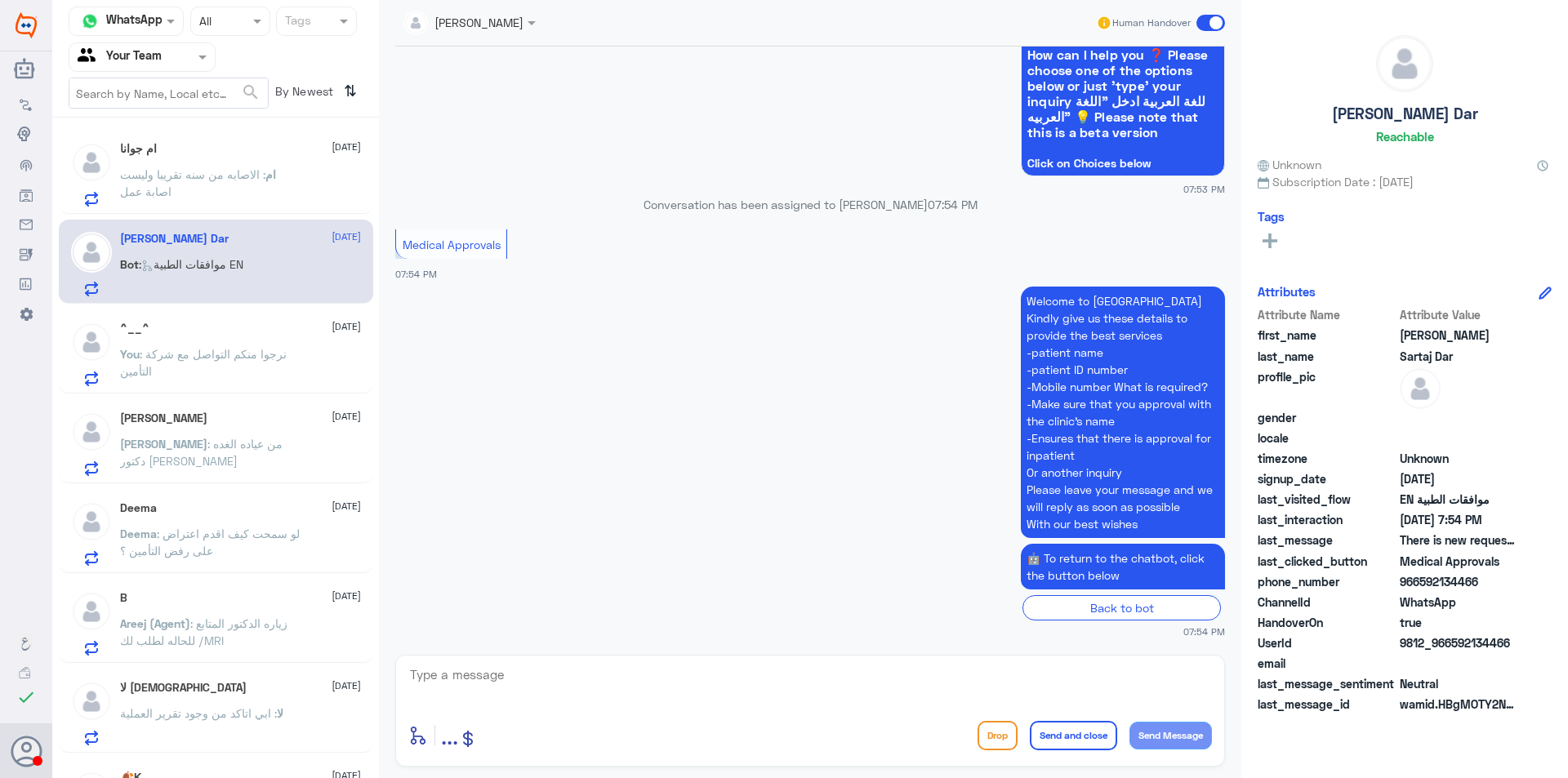
click at [690, 675] on textarea at bounding box center [810, 684] width 803 height 40
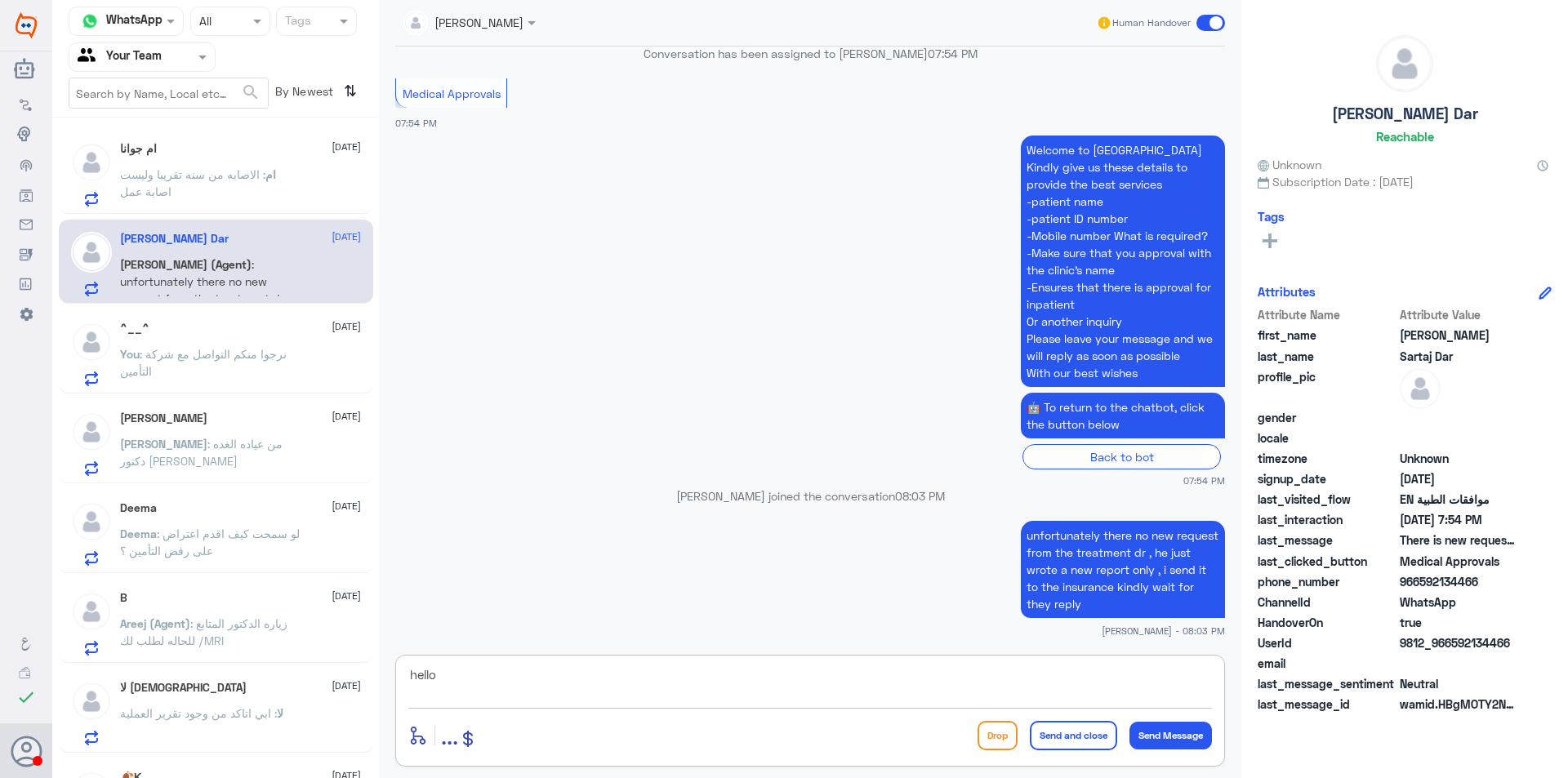
click at [800, 670] on textarea "hello" at bounding box center [810, 684] width 803 height 40
type textarea "hello"
drag, startPoint x: 471, startPoint y: 660, endPoint x: 482, endPoint y: 689, distance: 31.0
click at [353, 671] on div "Channel WhatsApp Status × All Tags Agent Filter Your Team search By Newest ⇅ ام…" at bounding box center [810, 391] width 1516 height 783
drag, startPoint x: 439, startPoint y: 680, endPoint x: 377, endPoint y: 680, distance: 62.0
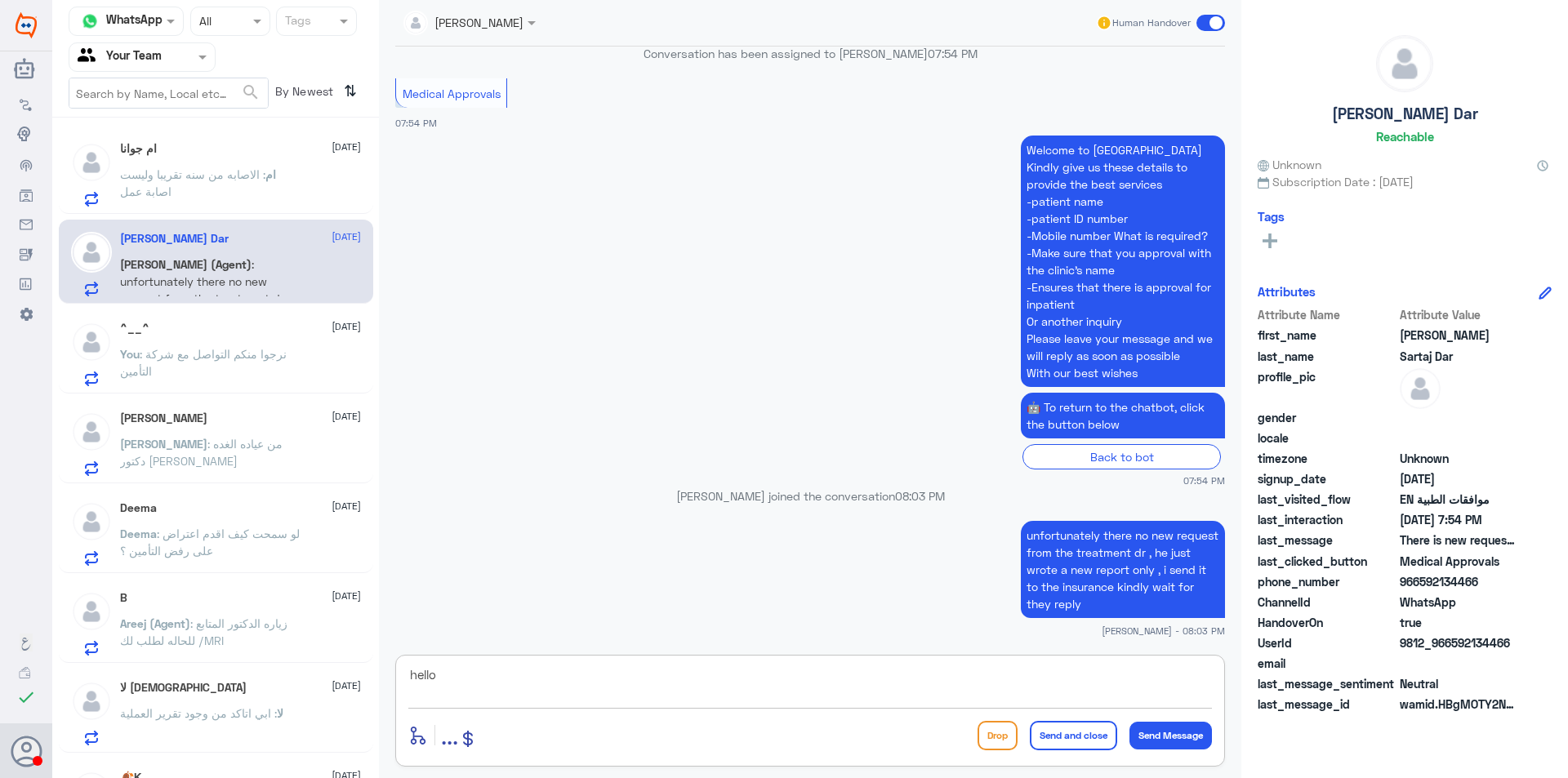
click at [377, 680] on div "Channel WhatsApp Status × All Tags Agent Filter Your Team search By Newest ⇅ ام…" at bounding box center [810, 391] width 1516 height 783
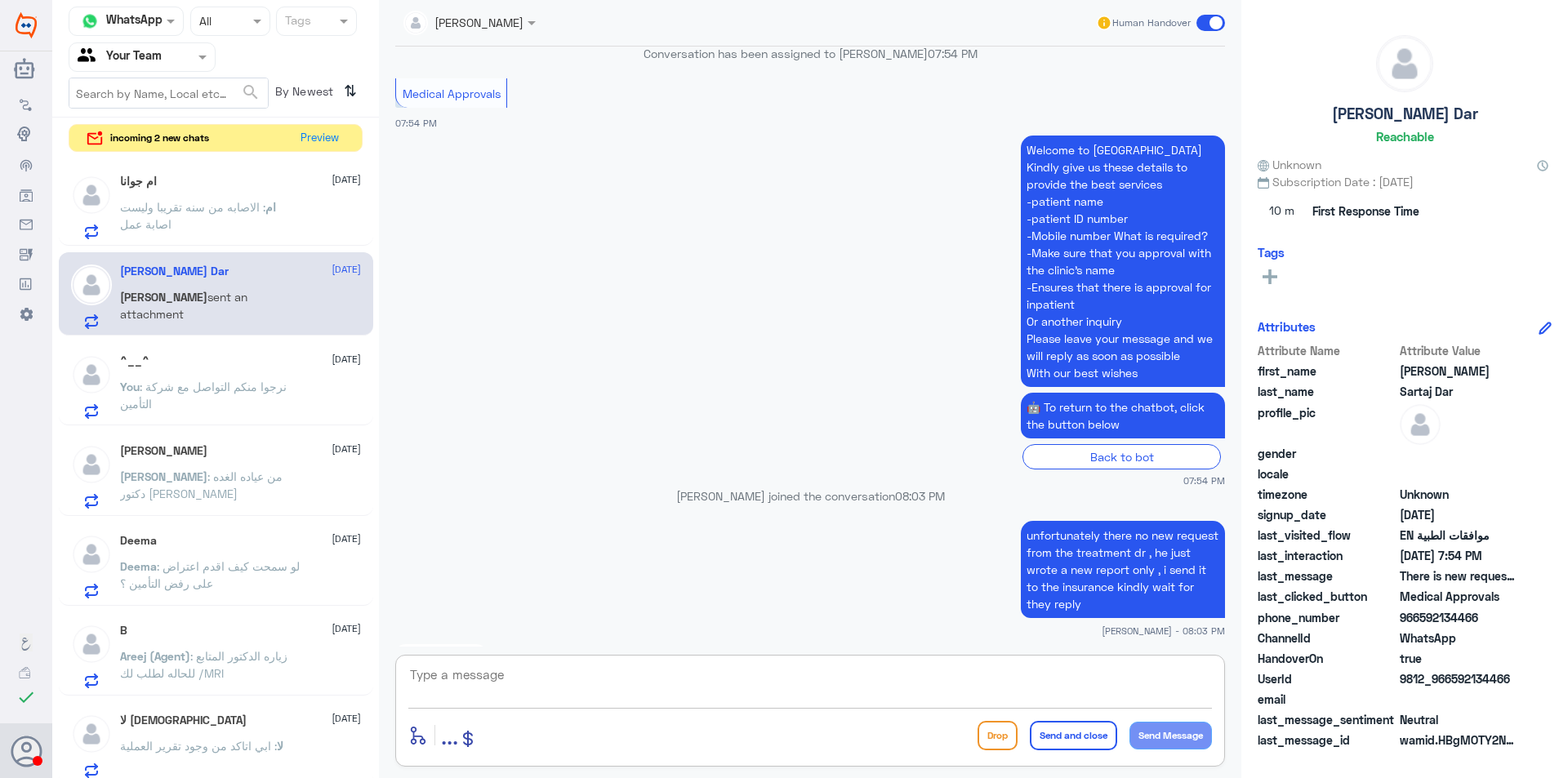
scroll to position [1782, 0]
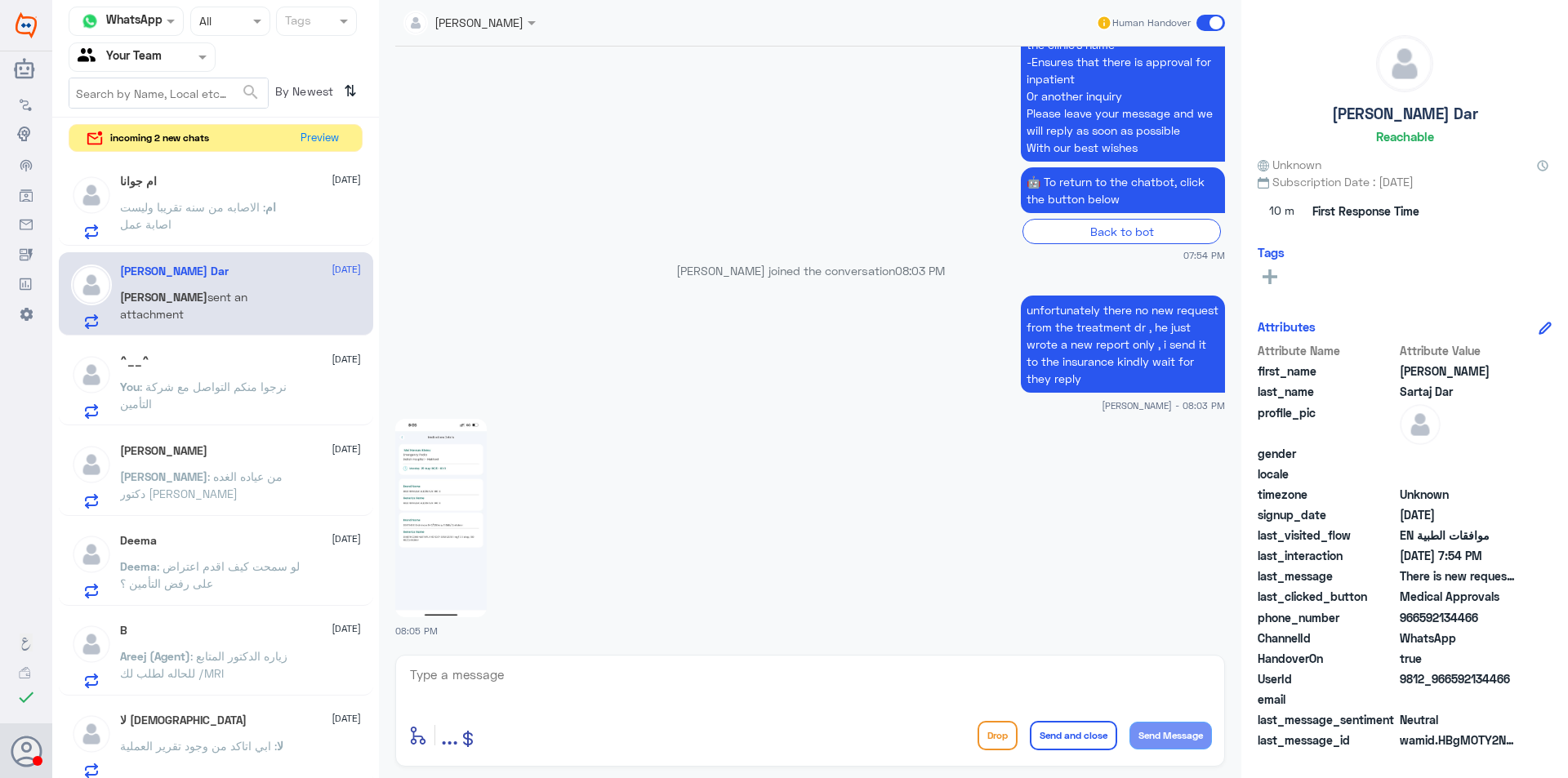
click at [183, 192] on div "ام جوانا [DATE] ام : الاصابه من سنه تقريبا وليست اصابة عمل" at bounding box center [240, 206] width 241 height 64
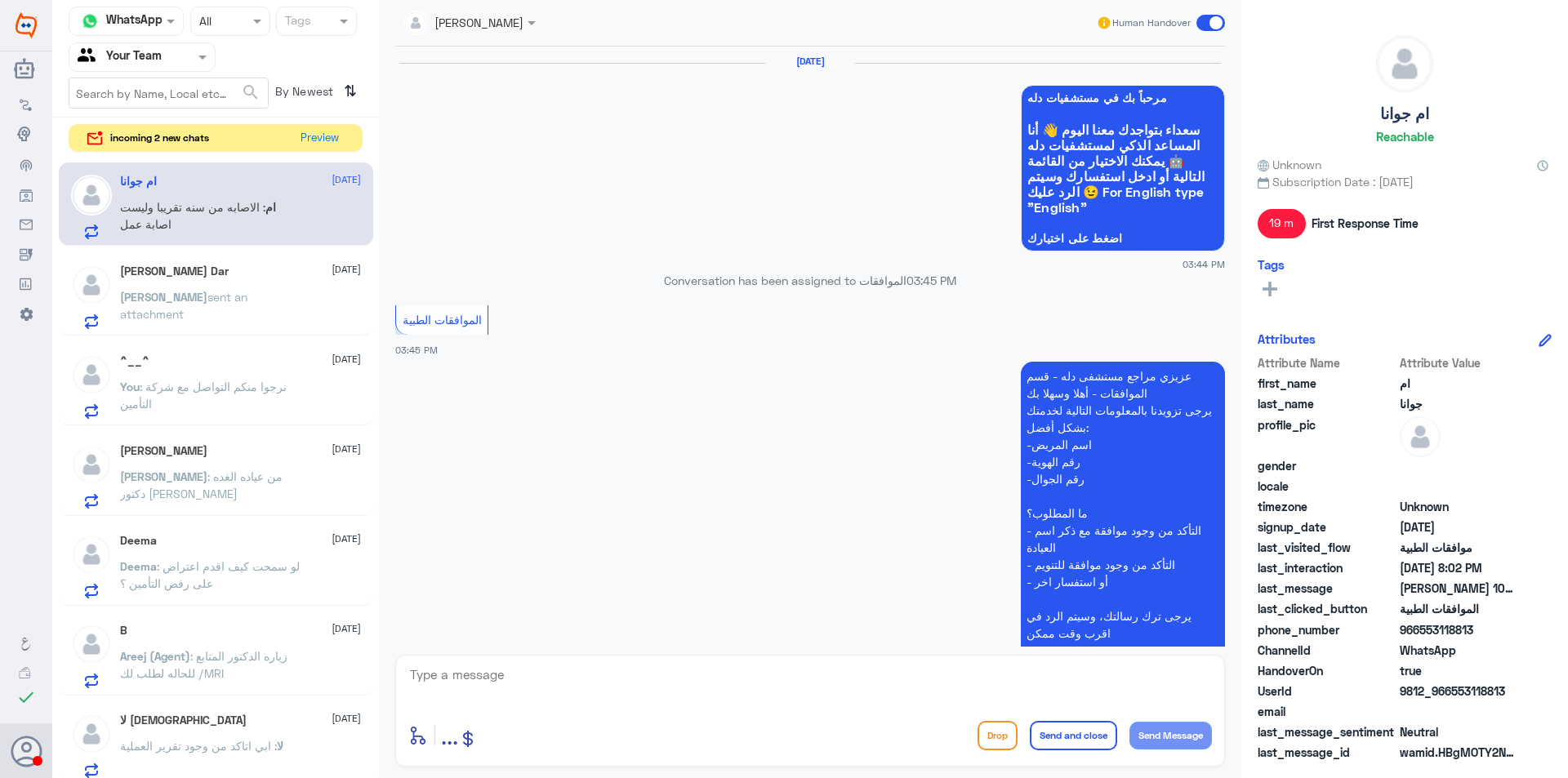
scroll to position [1569, 0]
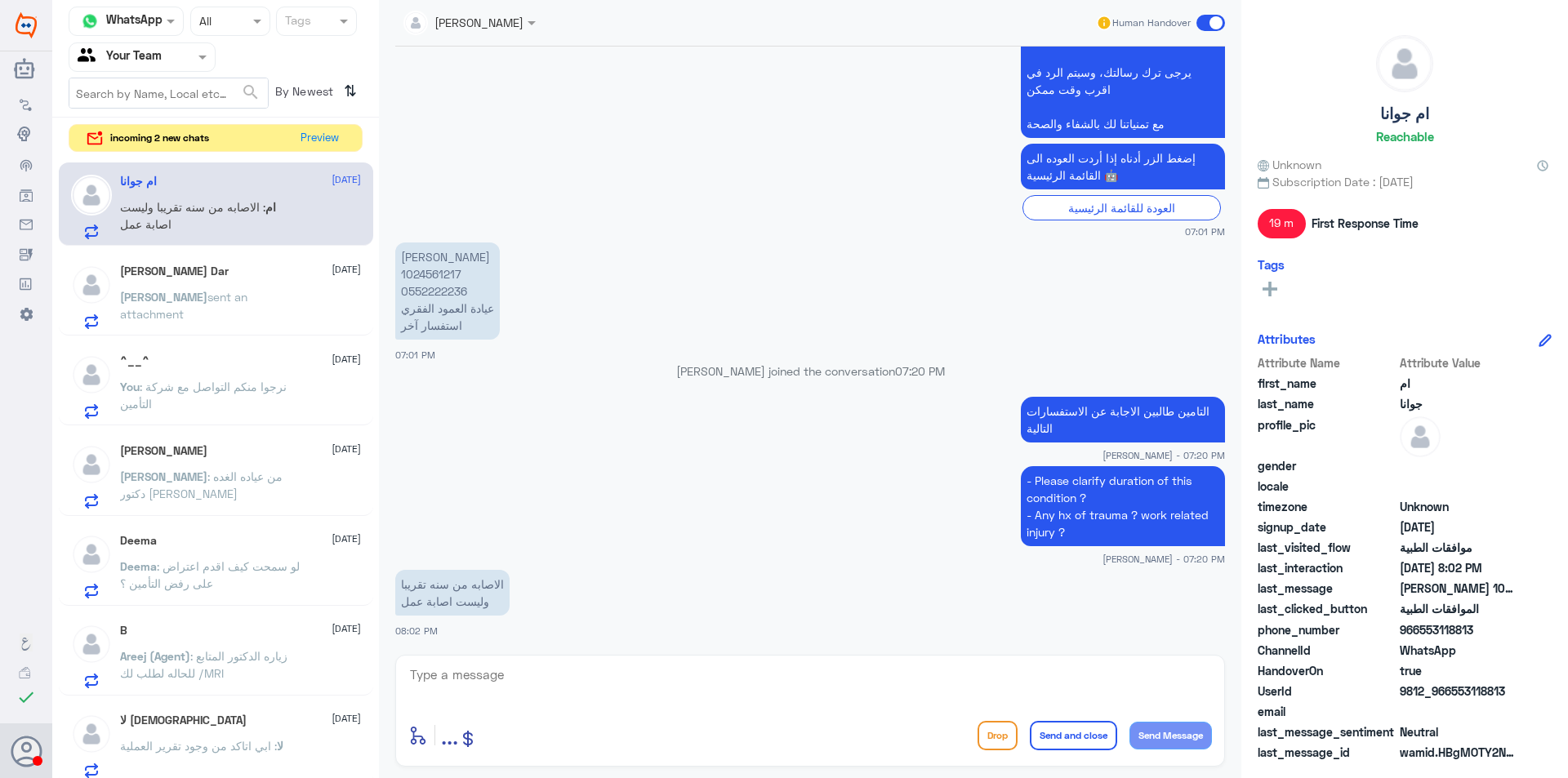
click at [193, 391] on span ": نرجوا منكم التواصل مع شركة التأمين" at bounding box center [203, 395] width 166 height 31
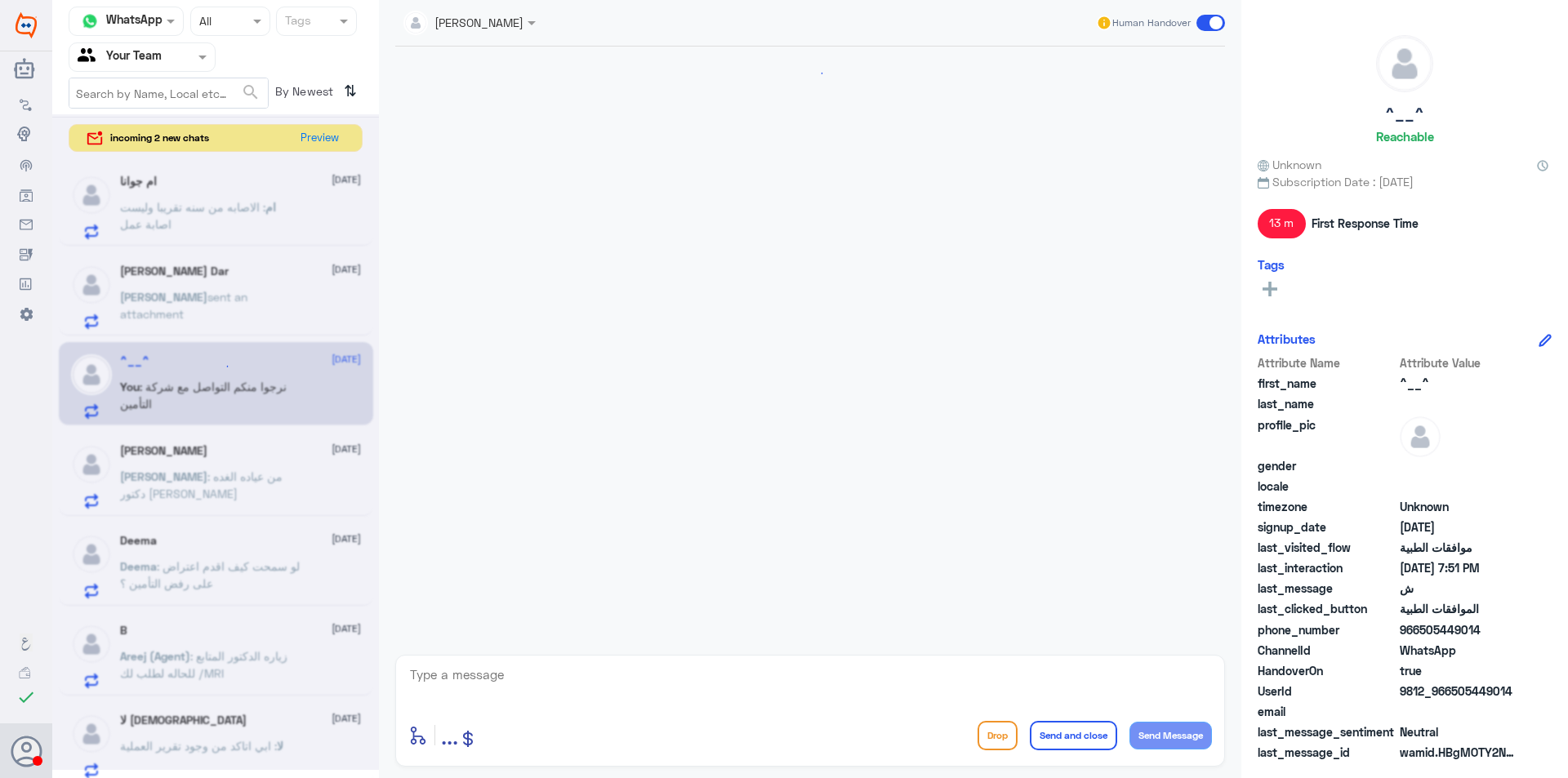
scroll to position [1518, 0]
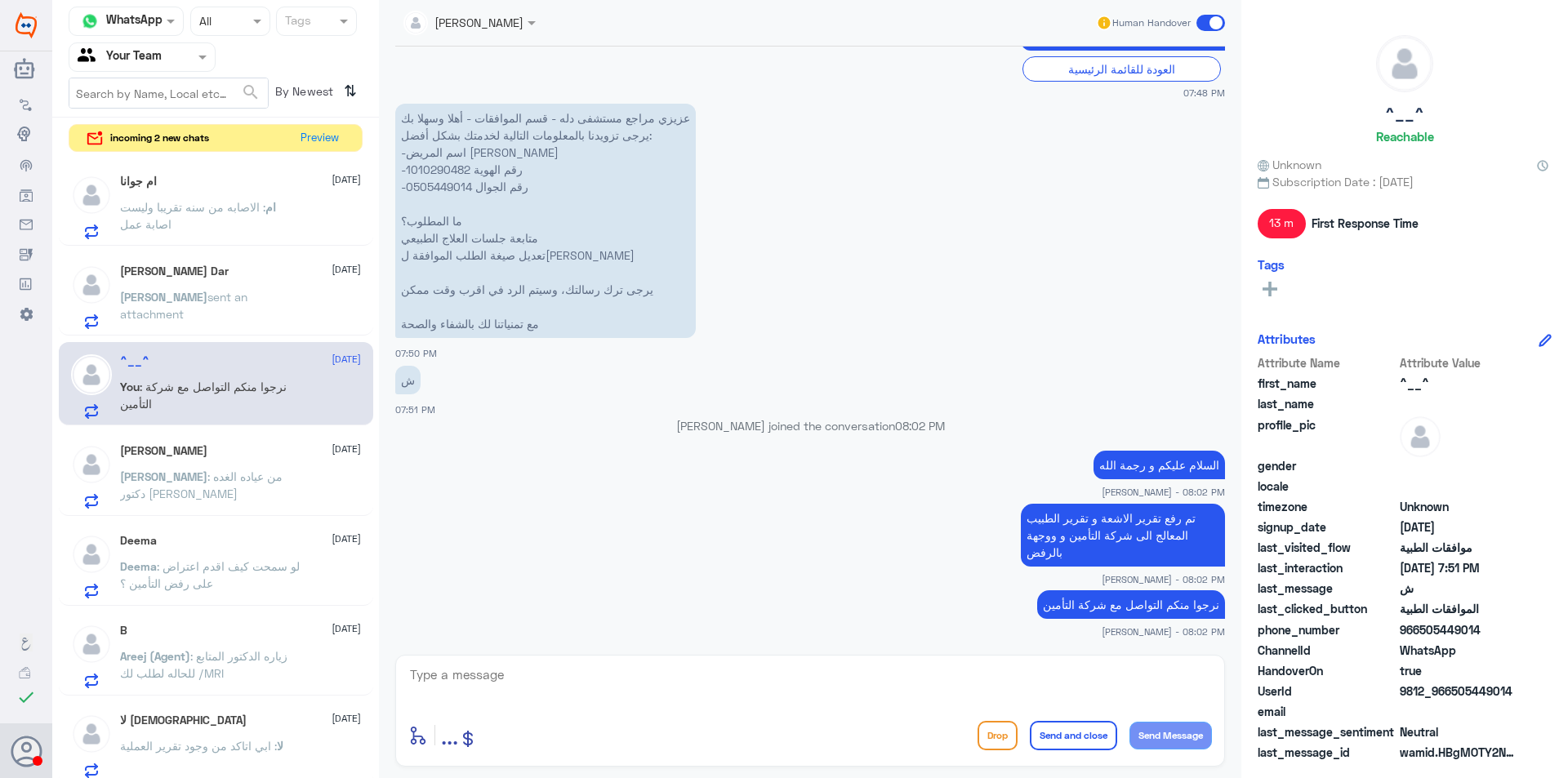
click at [763, 689] on textarea at bounding box center [810, 684] width 803 height 40
type textarea "h"
type textarea "اي خدمة اخرى؟"
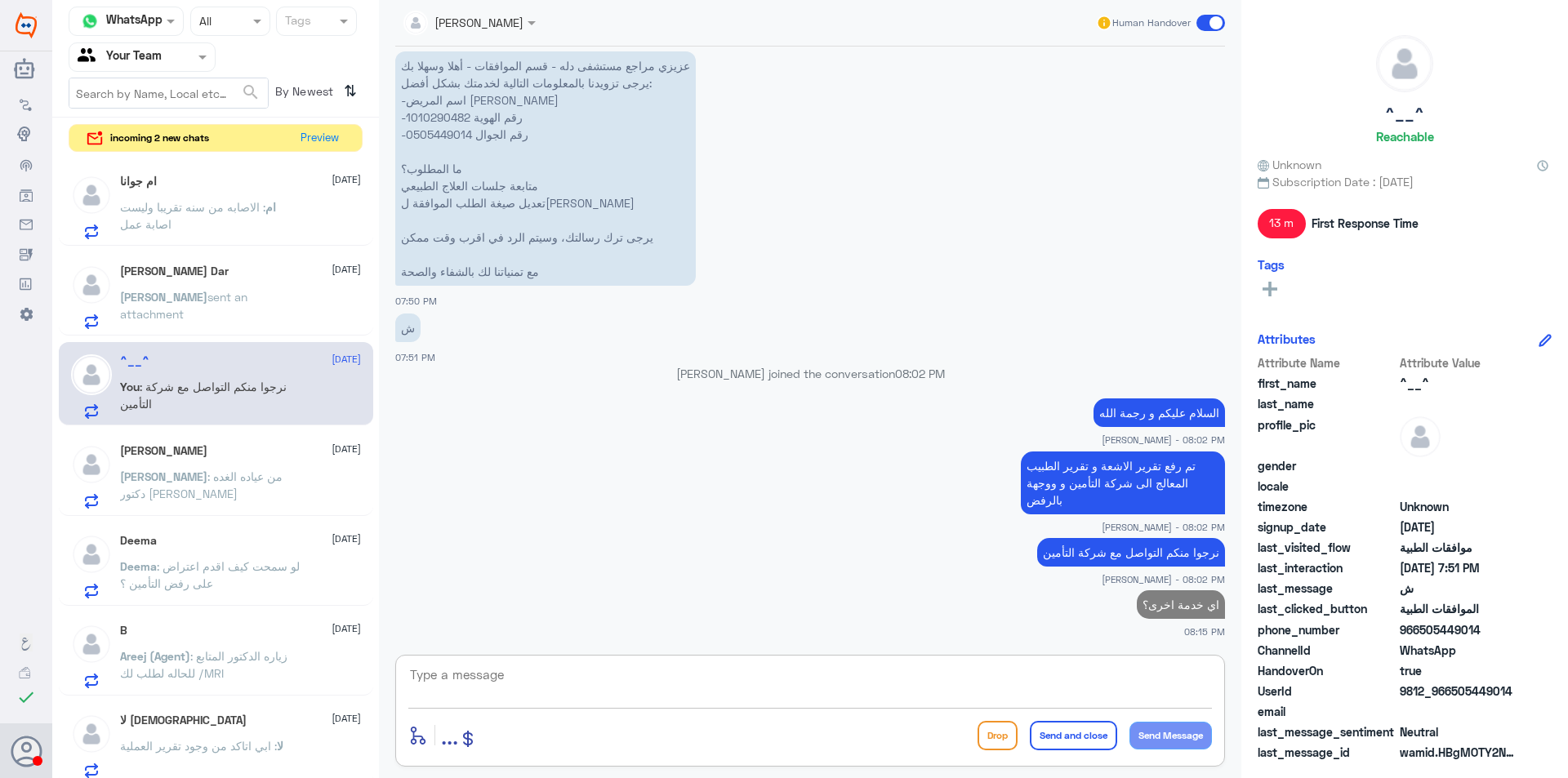
click at [214, 483] on span ": من عياده الغده دكتور [PERSON_NAME]" at bounding box center [202, 484] width 163 height 31
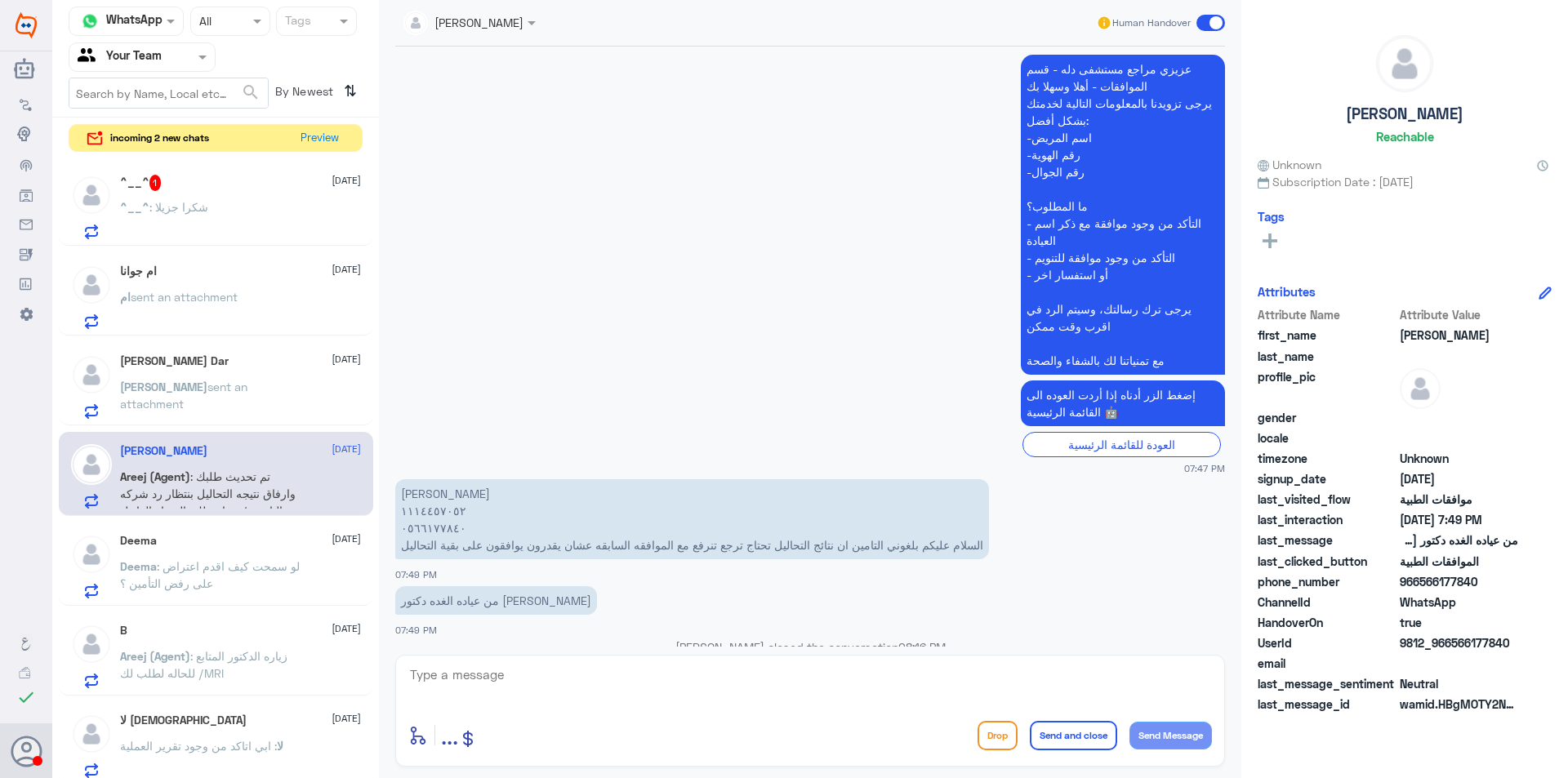
scroll to position [479, 0]
